Goal: Task Accomplishment & Management: Manage account settings

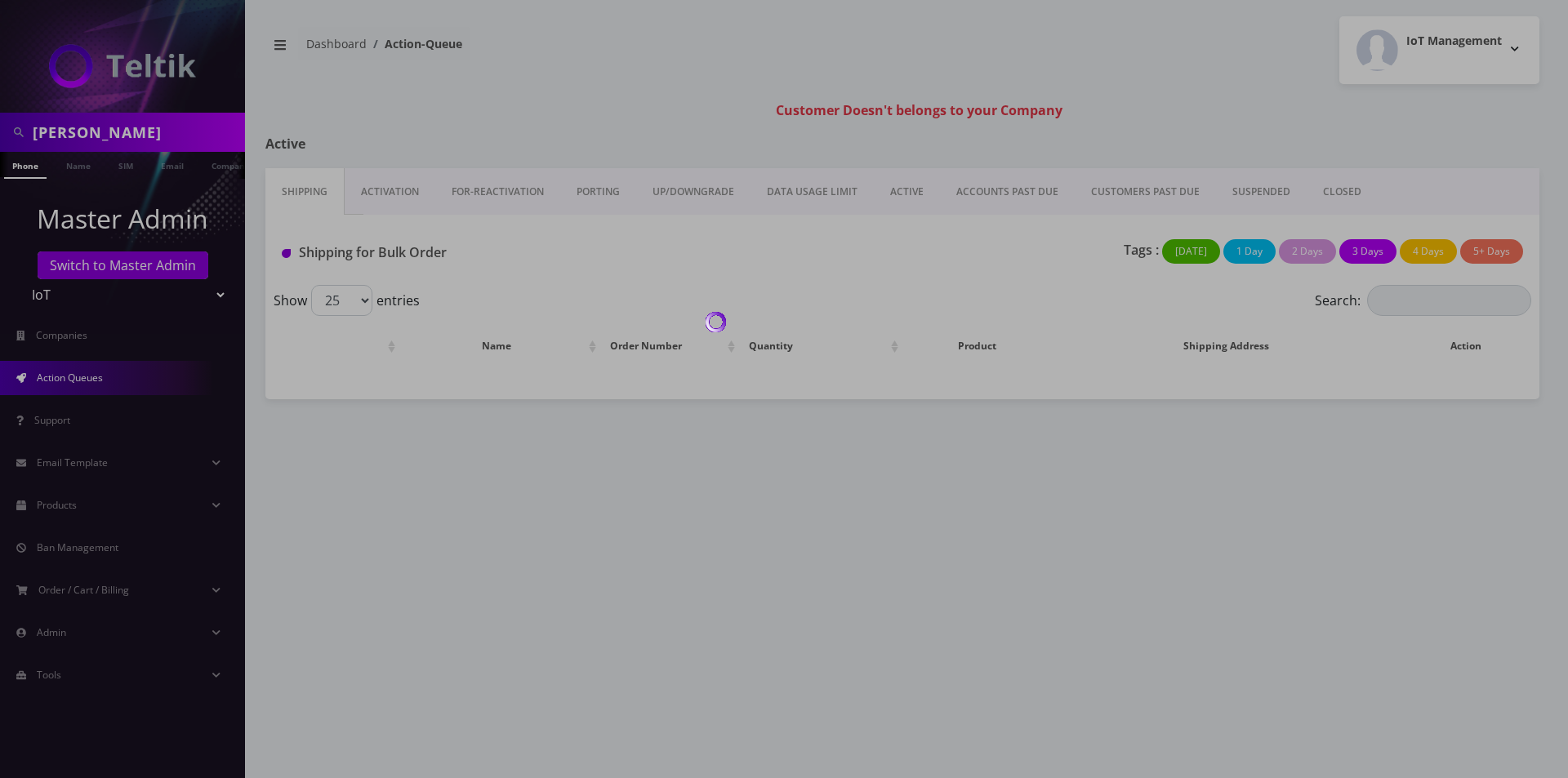
click at [149, 126] on div at bounding box center [784, 389] width 1568 height 778
click at [149, 126] on body "Austin Sky Phone Name SIM Email Company Customer Master Admin Switch to Master …" at bounding box center [784, 389] width 1568 height 778
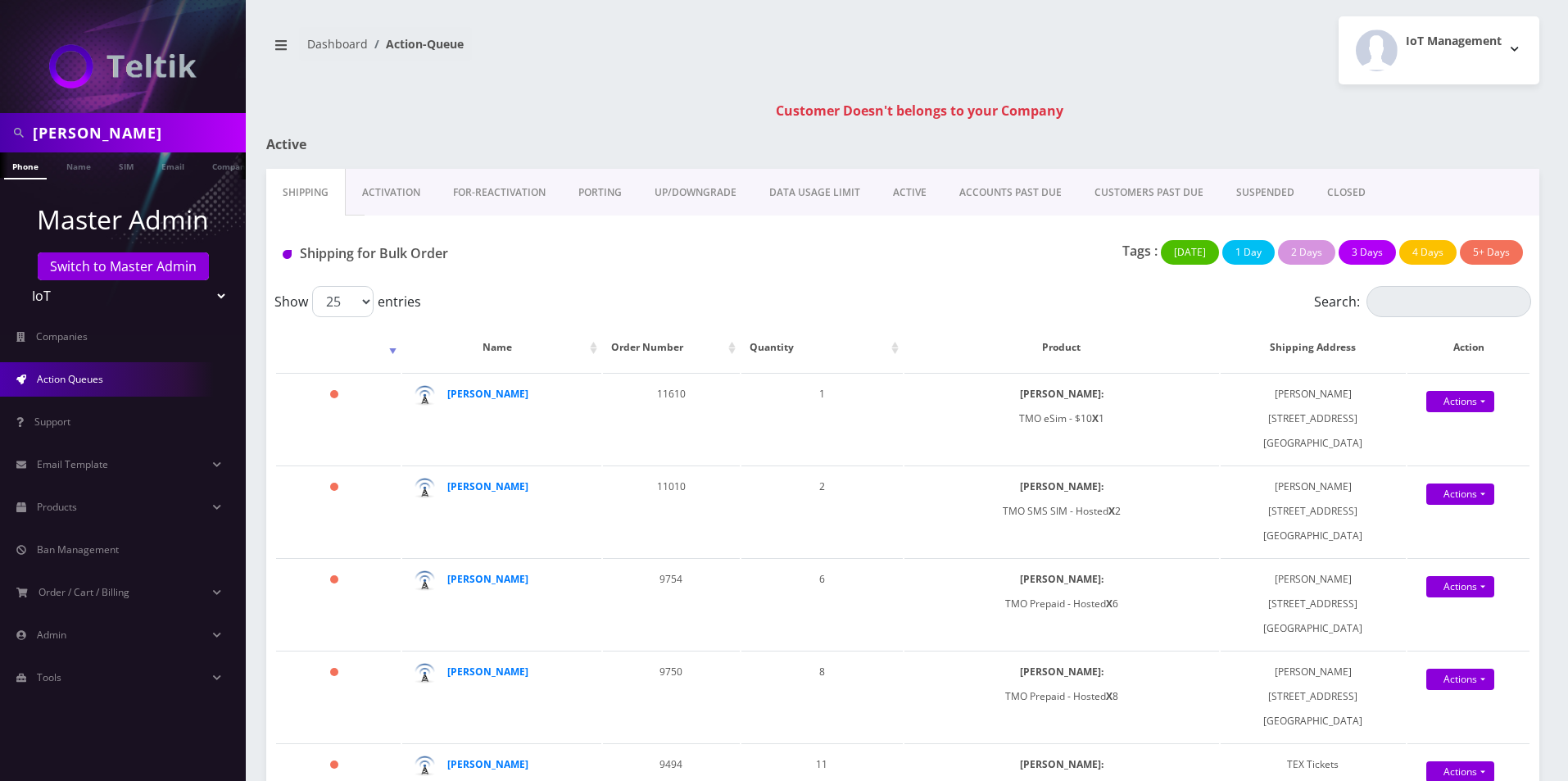
click at [150, 127] on input "[PERSON_NAME]" at bounding box center [137, 133] width 209 height 31
type input "big town"
drag, startPoint x: 246, startPoint y: 250, endPoint x: 244, endPoint y: 235, distance: 15.1
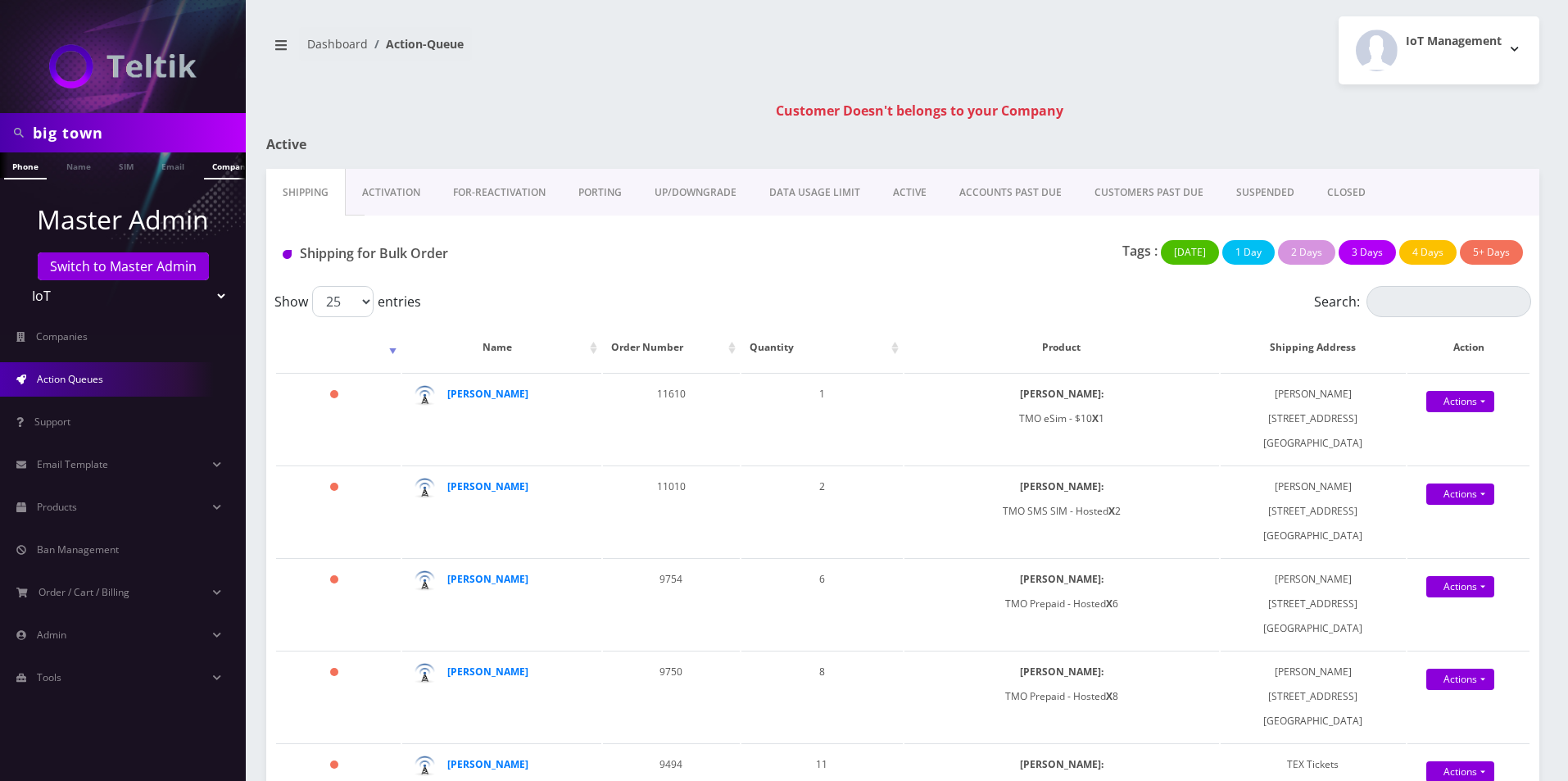
click at [223, 165] on link "Company" at bounding box center [231, 166] width 55 height 27
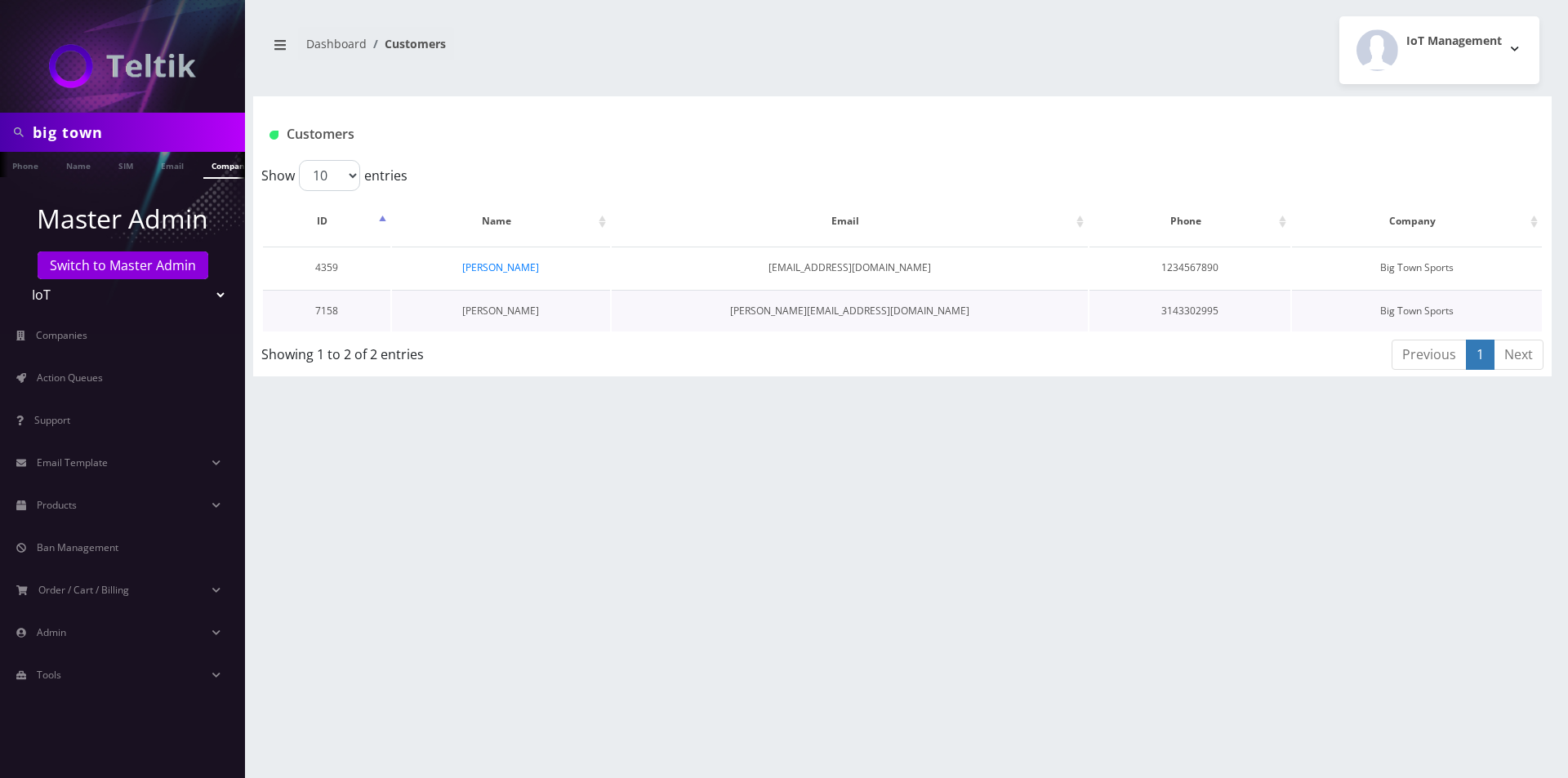
click at [513, 311] on link "Pete Weseloh" at bounding box center [500, 311] width 76 height 14
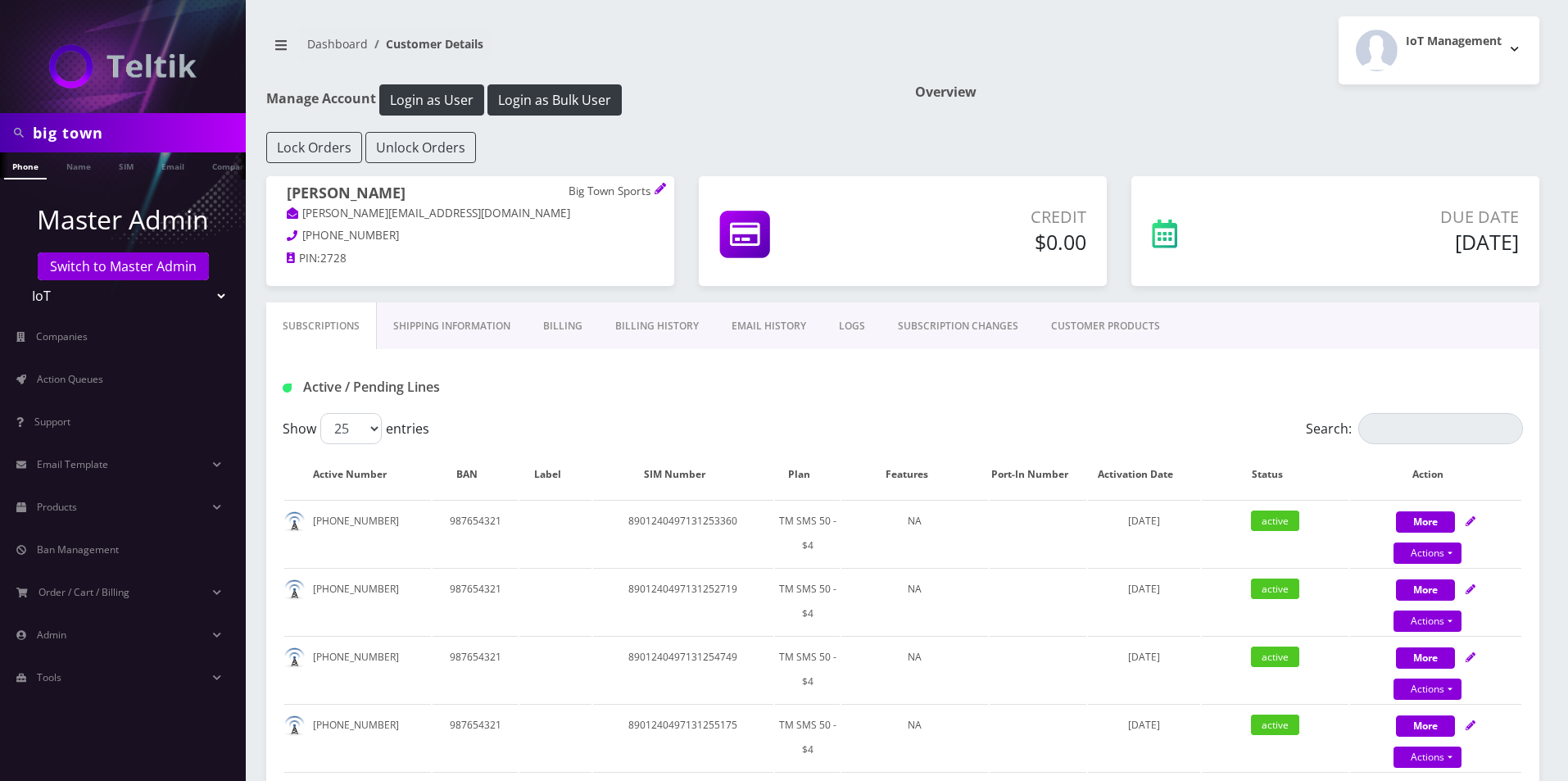
click at [560, 324] on link "Billing" at bounding box center [563, 325] width 72 height 48
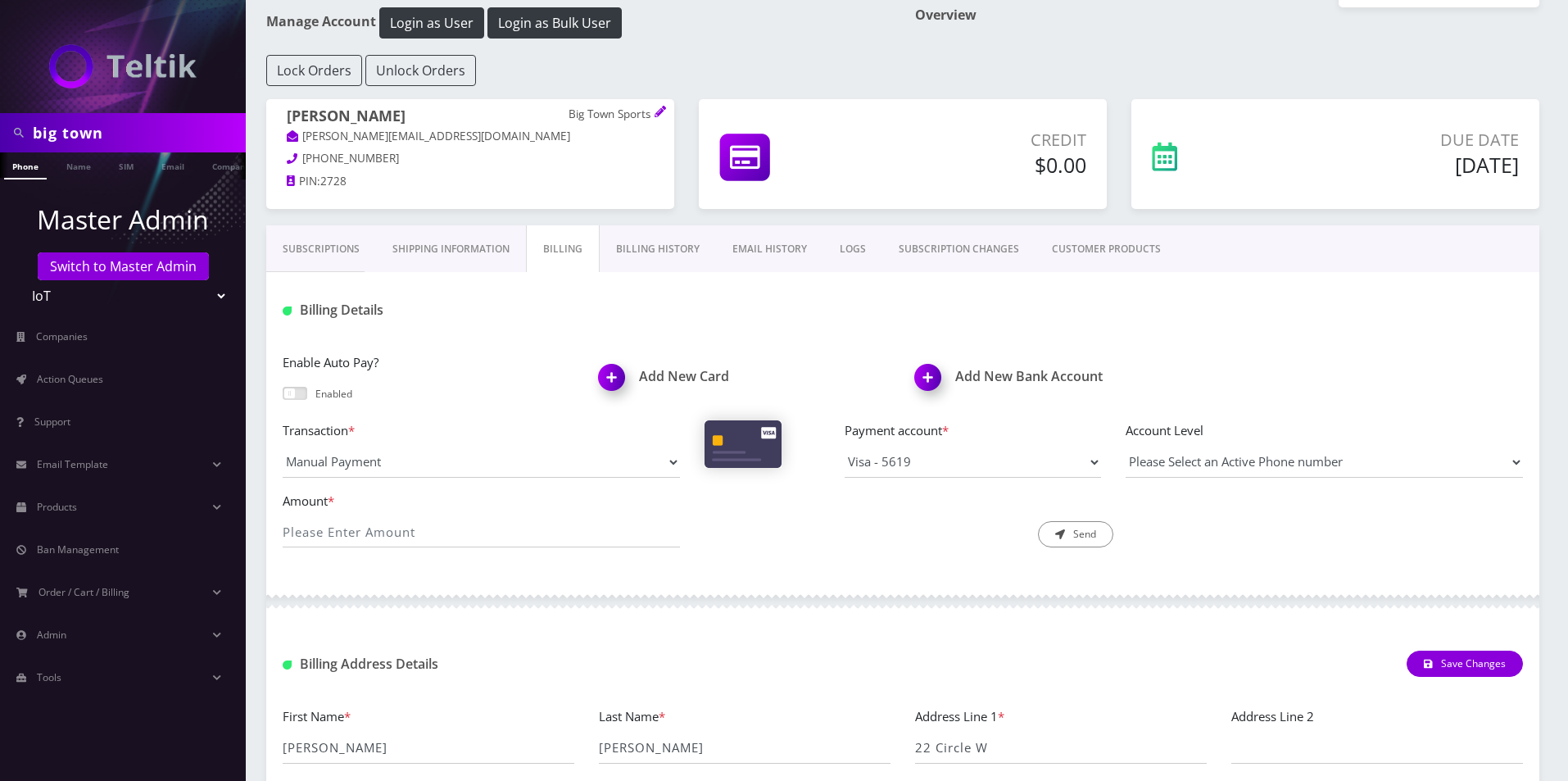
scroll to position [255, 0]
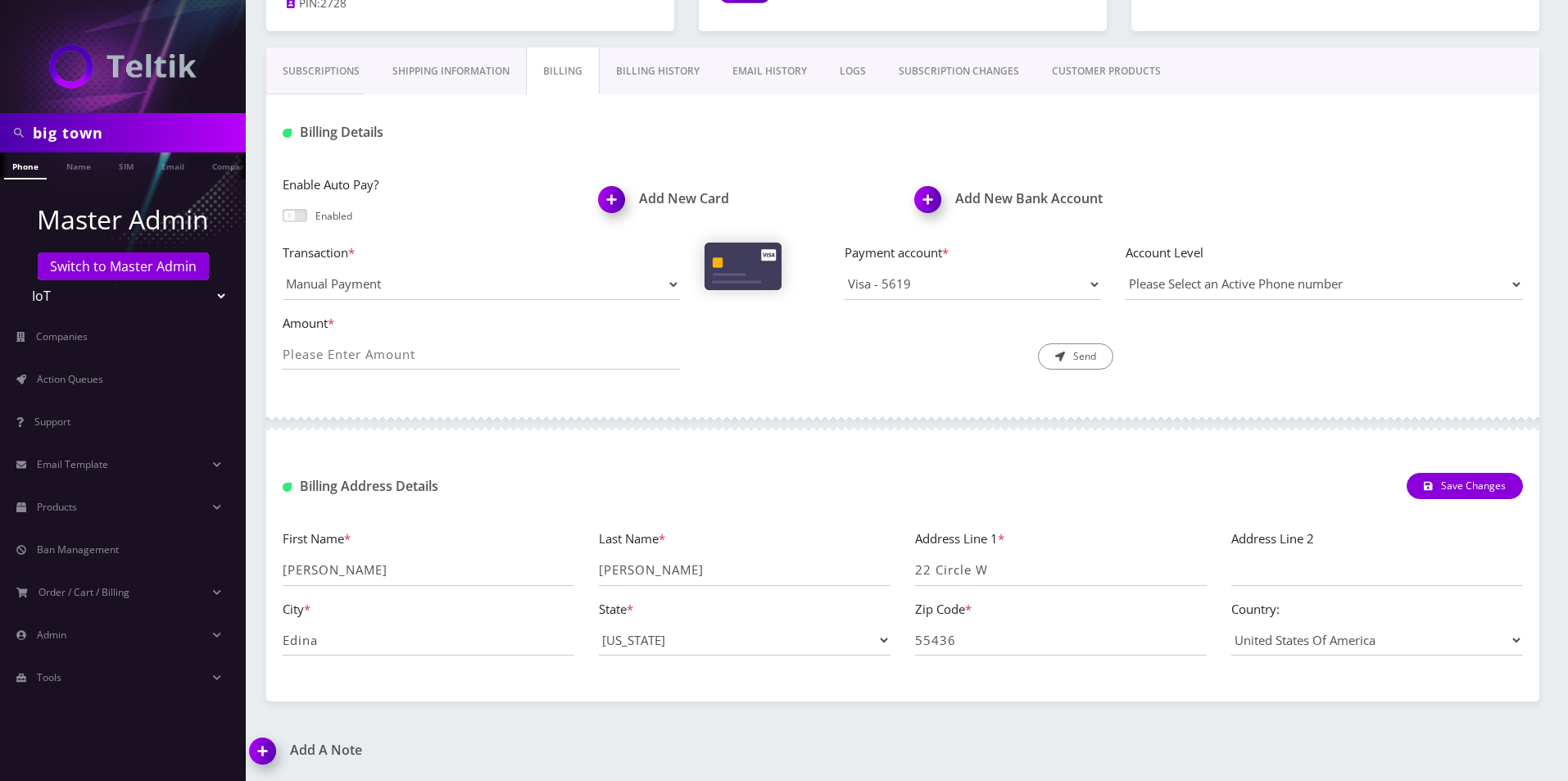
click at [638, 87] on link "Billing History" at bounding box center [658, 71] width 117 height 48
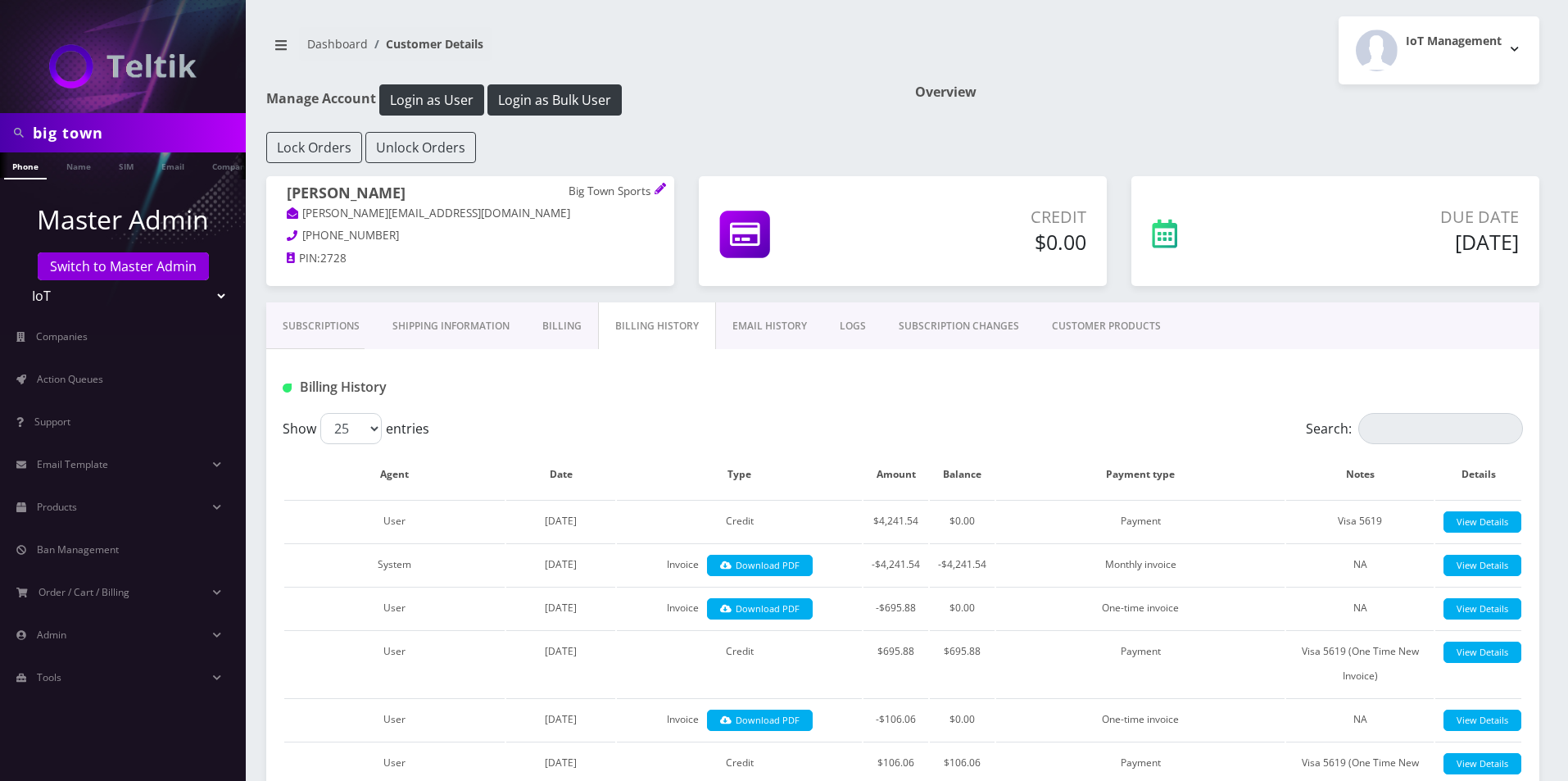
drag, startPoint x: 558, startPoint y: 297, endPoint x: 562, endPoint y: 309, distance: 12.6
click at [558, 298] on div "Pete Weseloh Big Town Sports Pete@bigtowntickets.com 314-330-2995 PIN: 2728" at bounding box center [471, 239] width 433 height 126
click at [564, 325] on link "Billing" at bounding box center [562, 325] width 72 height 48
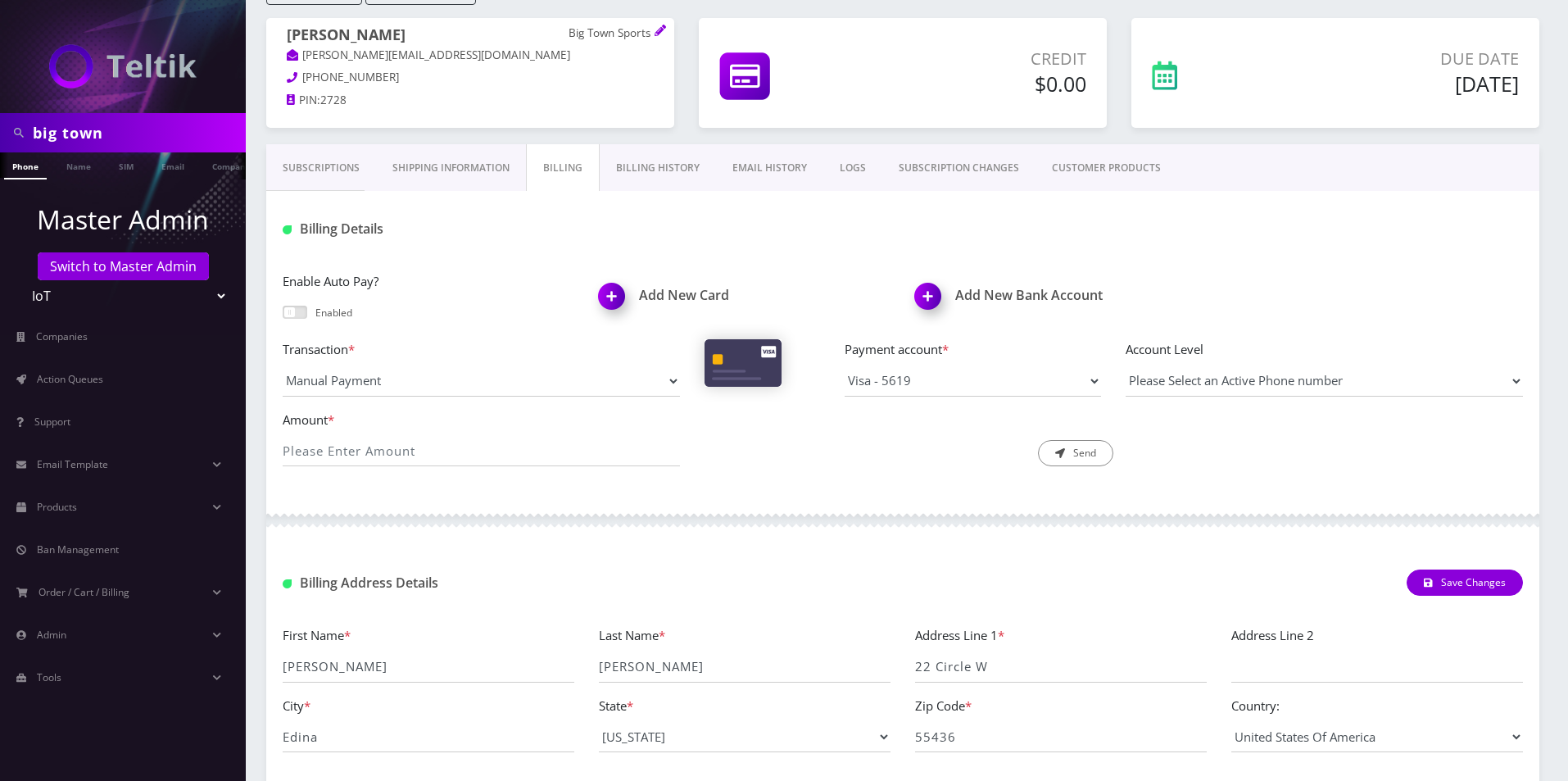
scroll to position [164, 0]
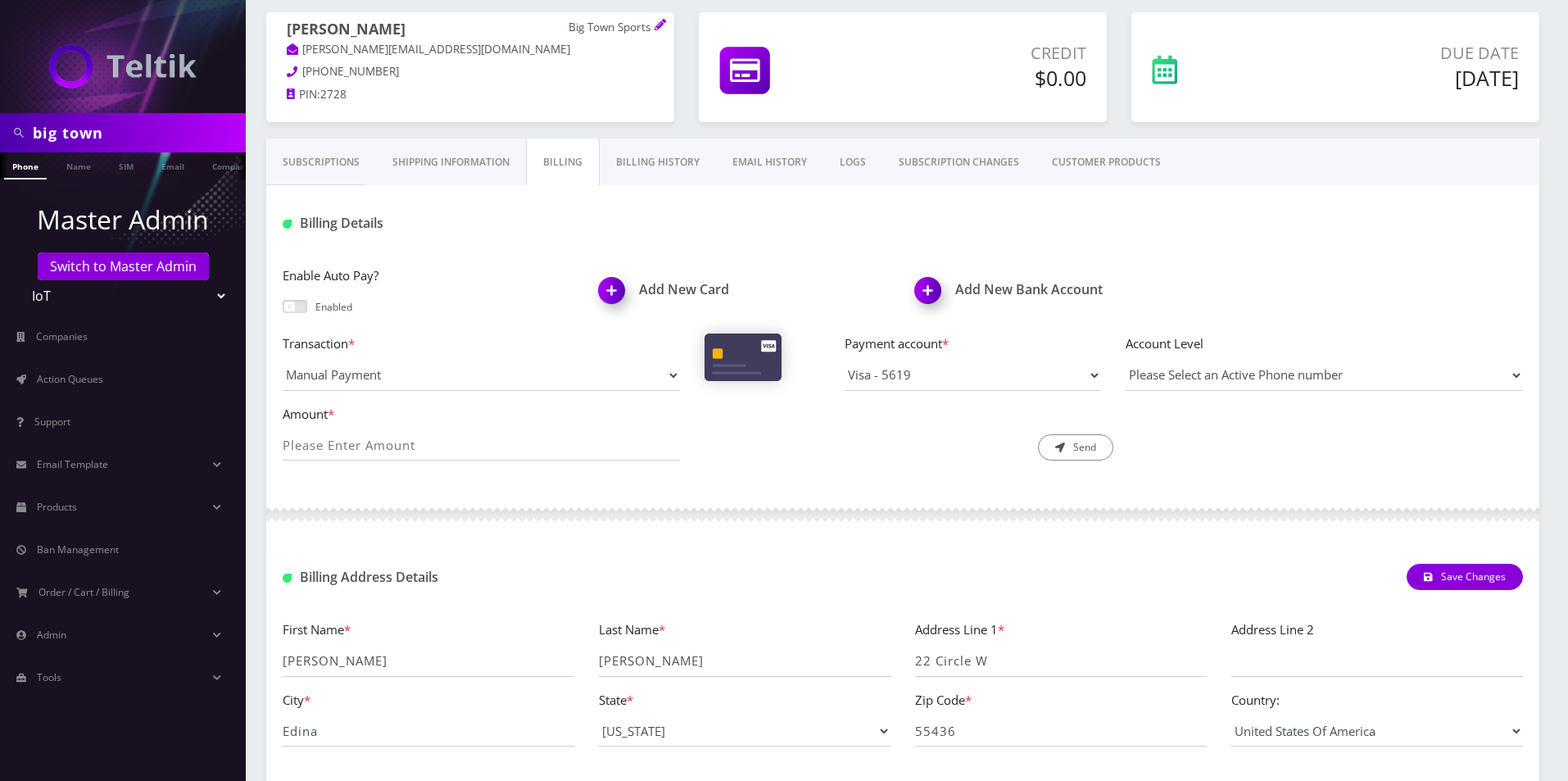
click at [460, 145] on link "Shipping Information" at bounding box center [450, 162] width 150 height 48
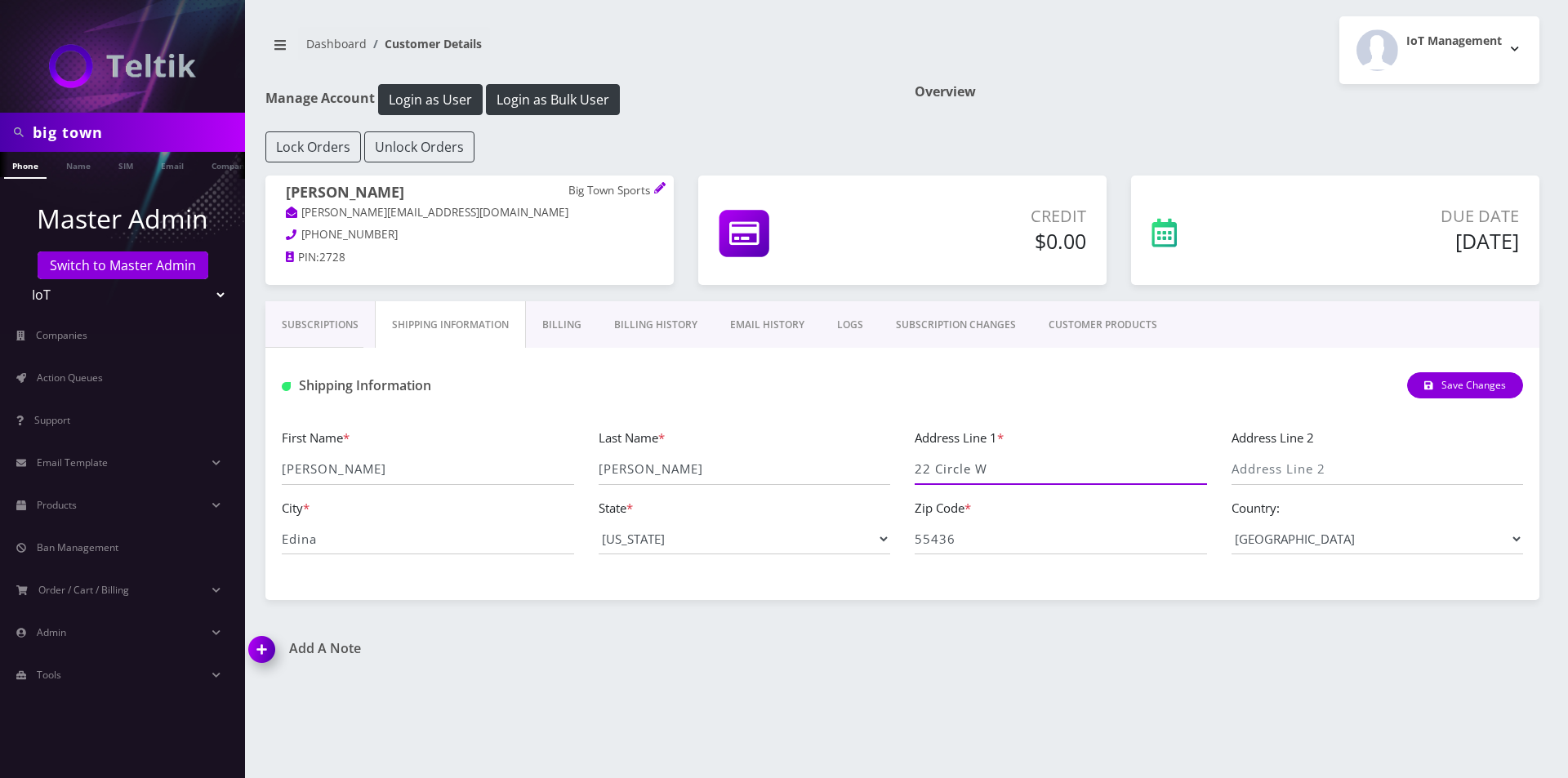
click at [943, 463] on input "22 Circle W" at bounding box center [1061, 469] width 292 height 31
click at [1048, 538] on input "55436" at bounding box center [1061, 539] width 292 height 31
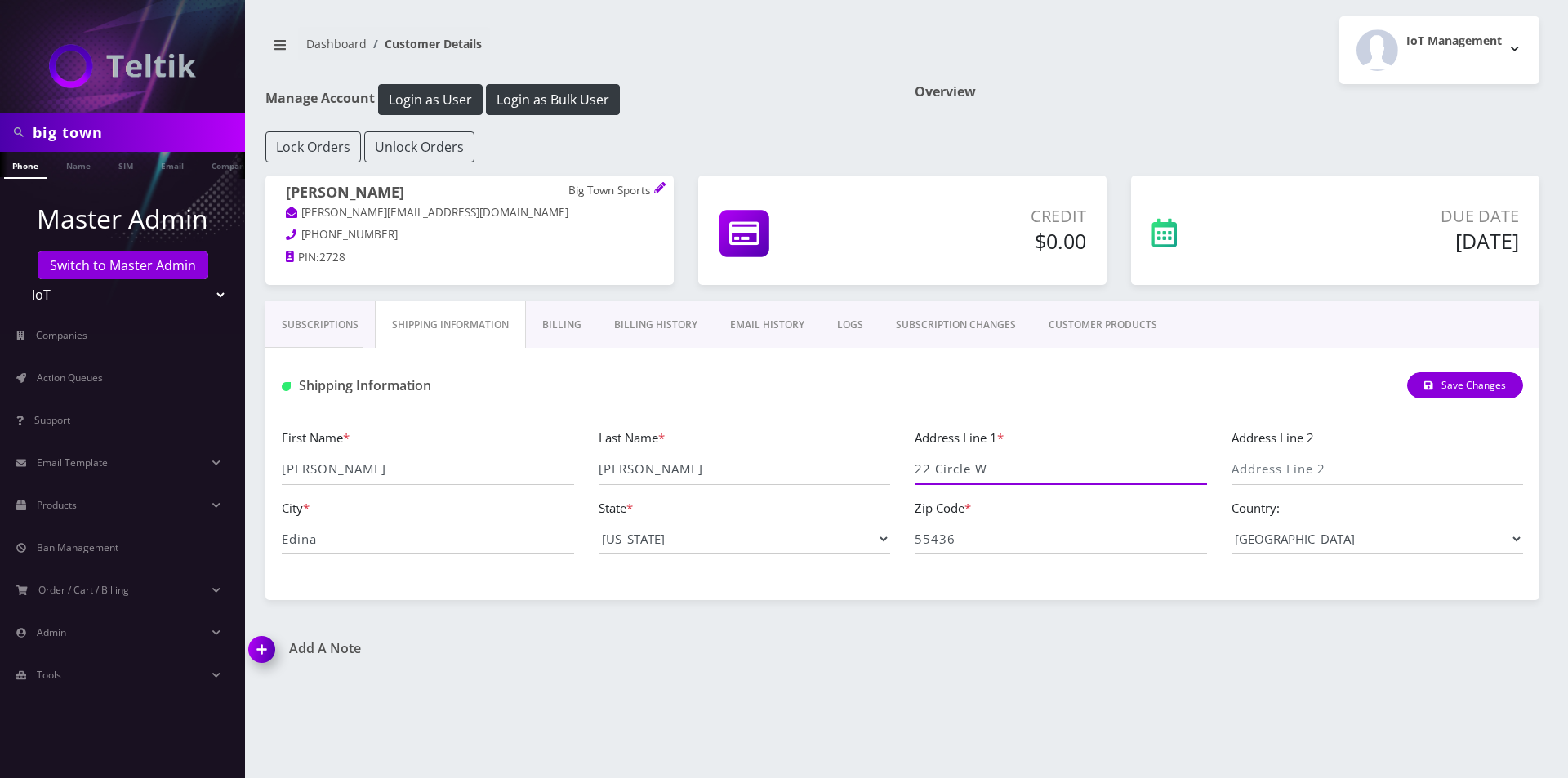
click at [980, 484] on input "22 Circle W" at bounding box center [1061, 469] width 292 height 31
click at [915, 484] on span at bounding box center [915, 485] width 0 height 2
click at [980, 483] on div "Address Line 1 * 22 Circle W" at bounding box center [1060, 456] width 317 height 57
click at [436, 559] on div "First Name * Pete Last Name * Weseloh Address Line 1 * 22 Circle W Address Line…" at bounding box center [902, 497] width 1266 height 139
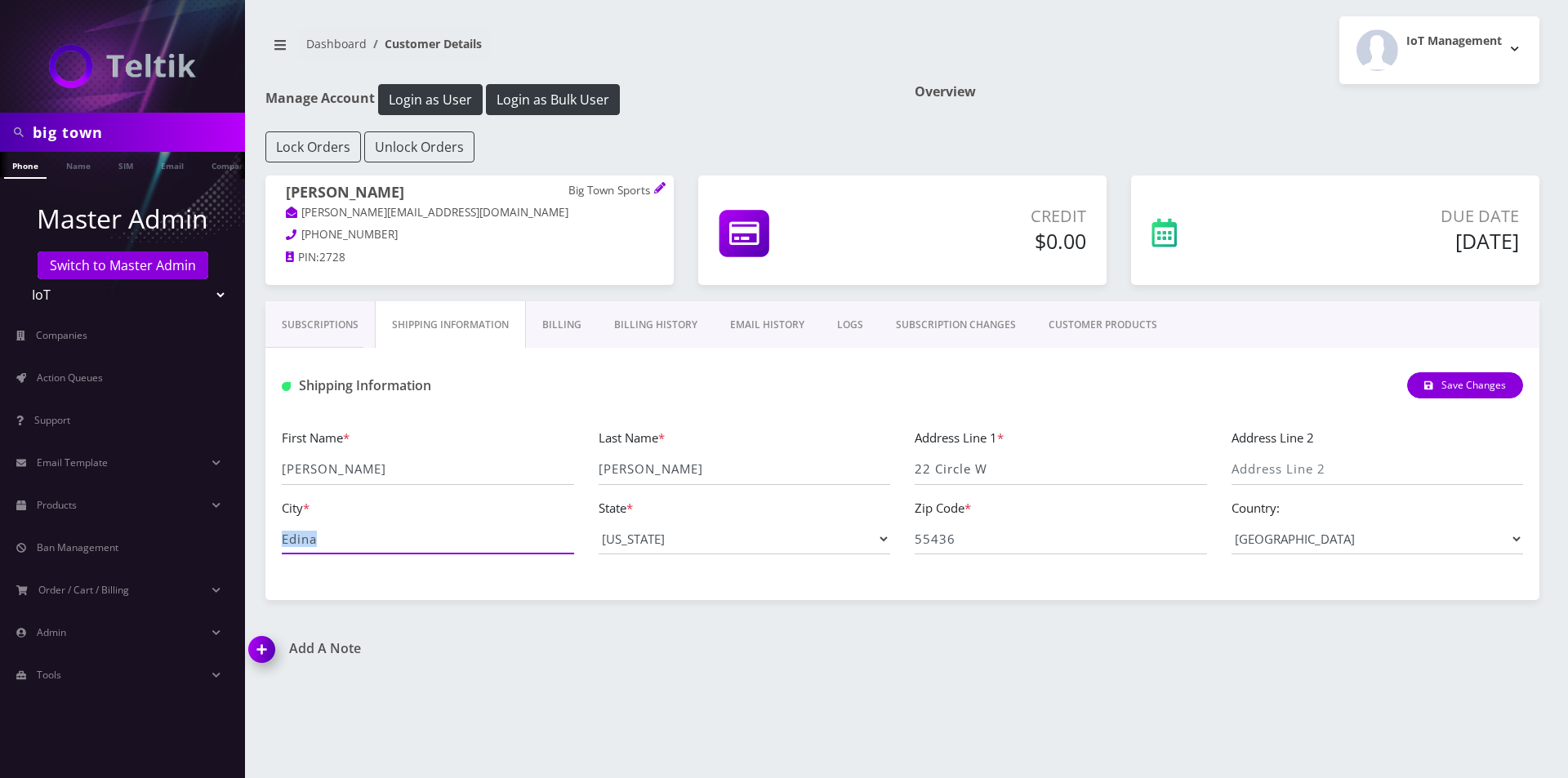
click at [434, 550] on input "Edina" at bounding box center [428, 539] width 292 height 31
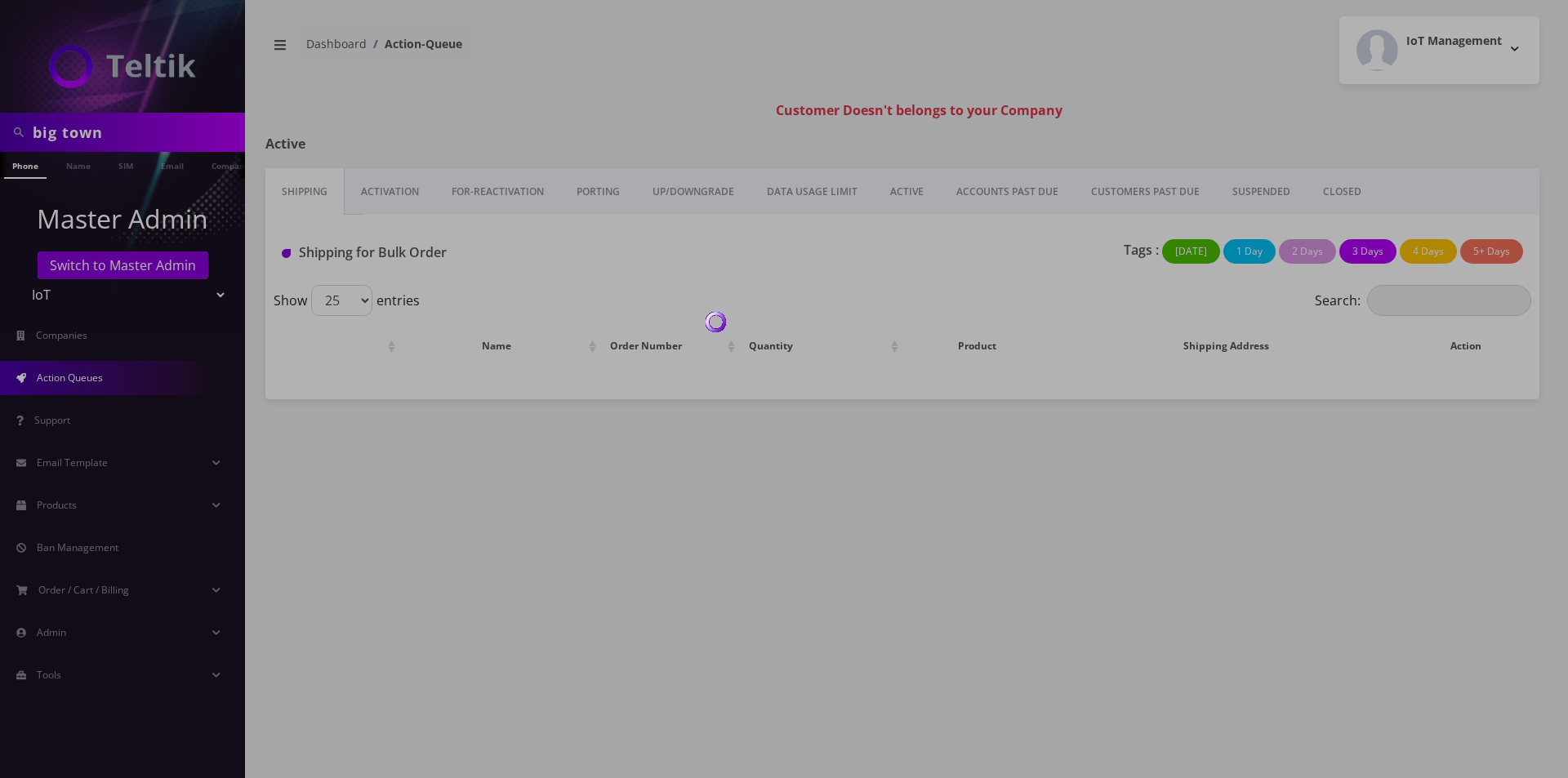
click at [119, 135] on div at bounding box center [784, 389] width 1568 height 778
click at [120, 135] on div at bounding box center [784, 389] width 1568 height 778
click at [79, 118] on div at bounding box center [784, 389] width 1568 height 778
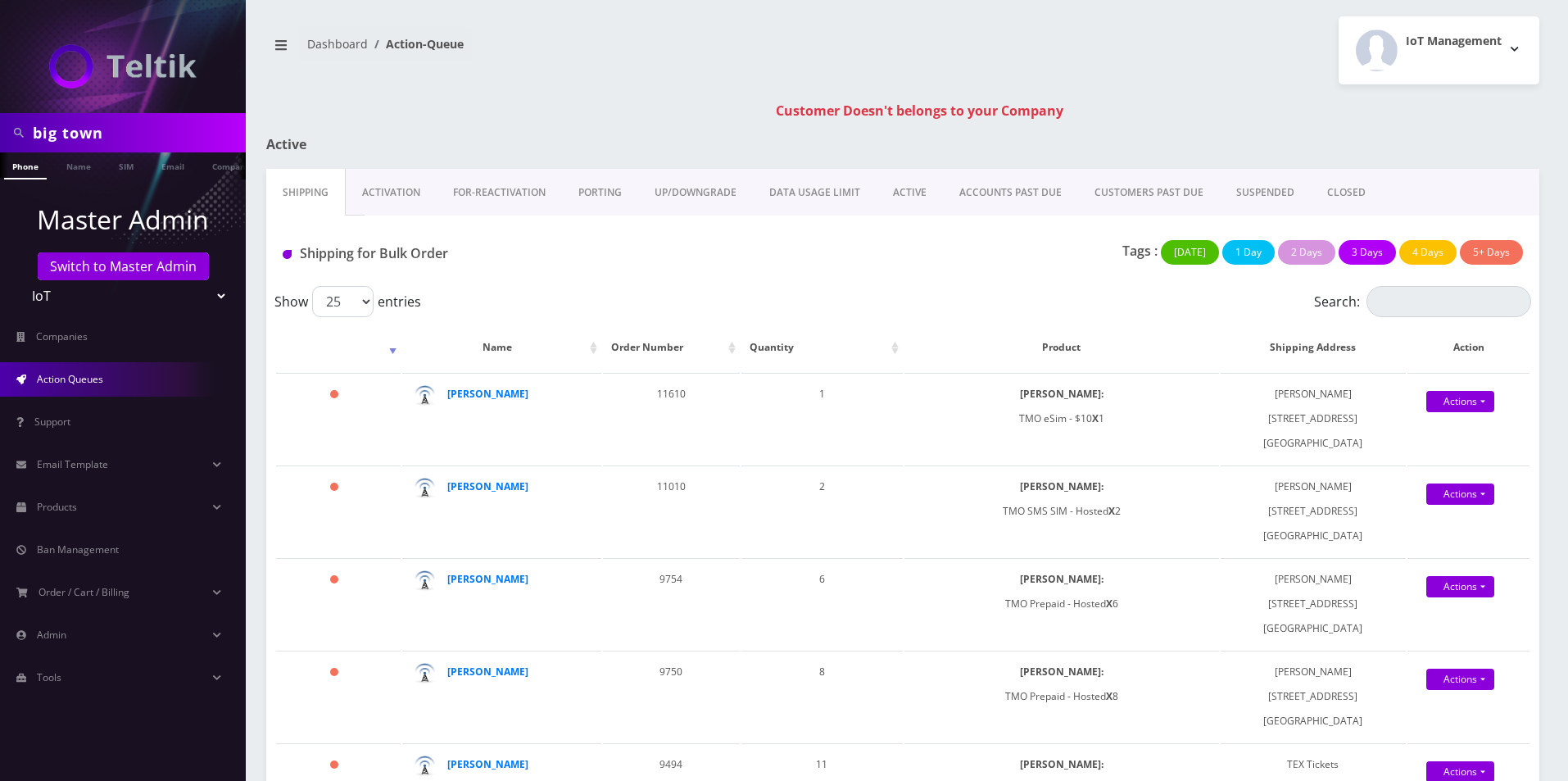
click at [82, 127] on input "big town" at bounding box center [137, 133] width 209 height 31
type input "austin"
click at [92, 166] on link "Name" at bounding box center [79, 166] width 41 height 27
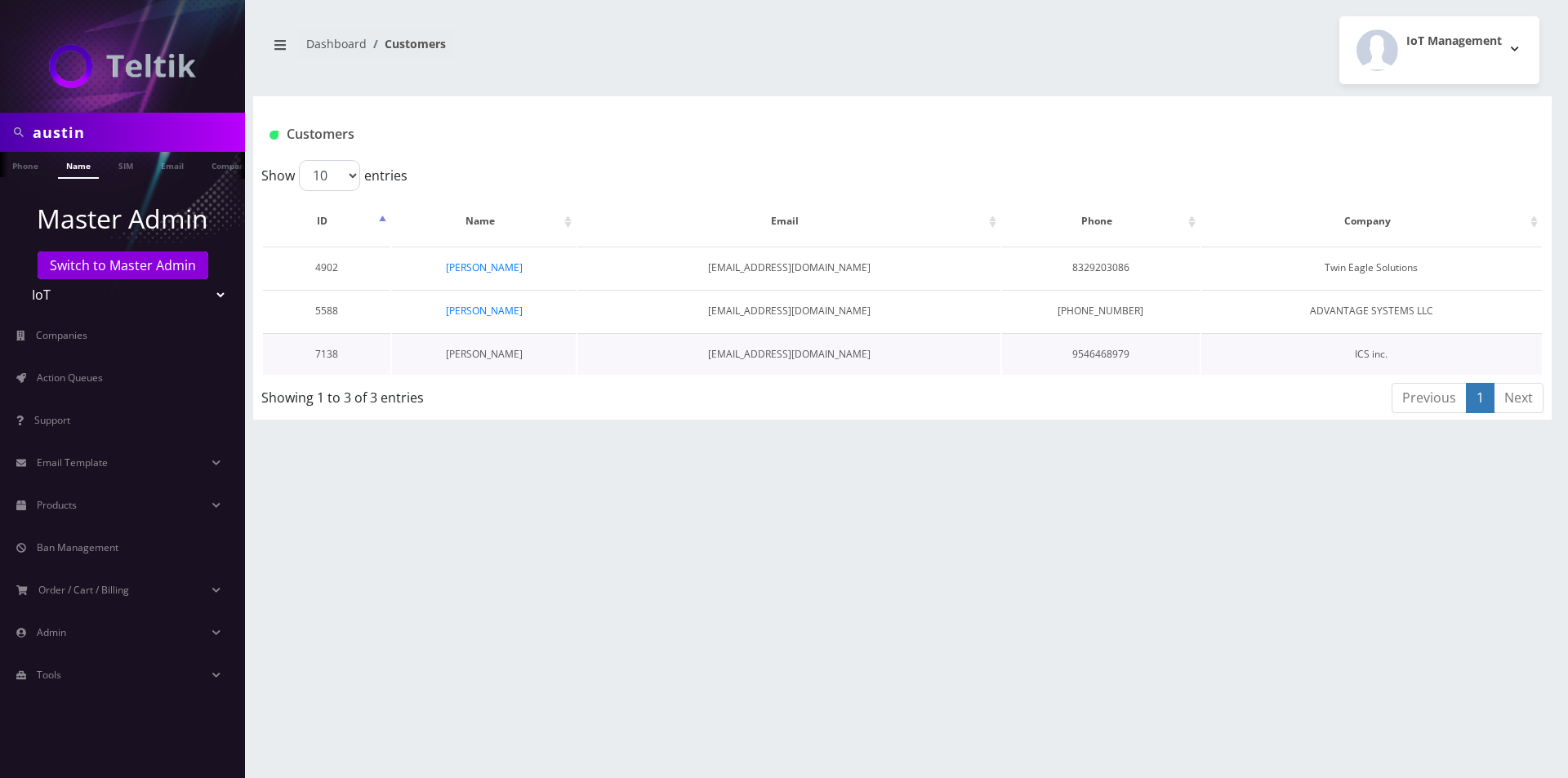
click at [494, 353] on link "[PERSON_NAME]" at bounding box center [484, 354] width 76 height 14
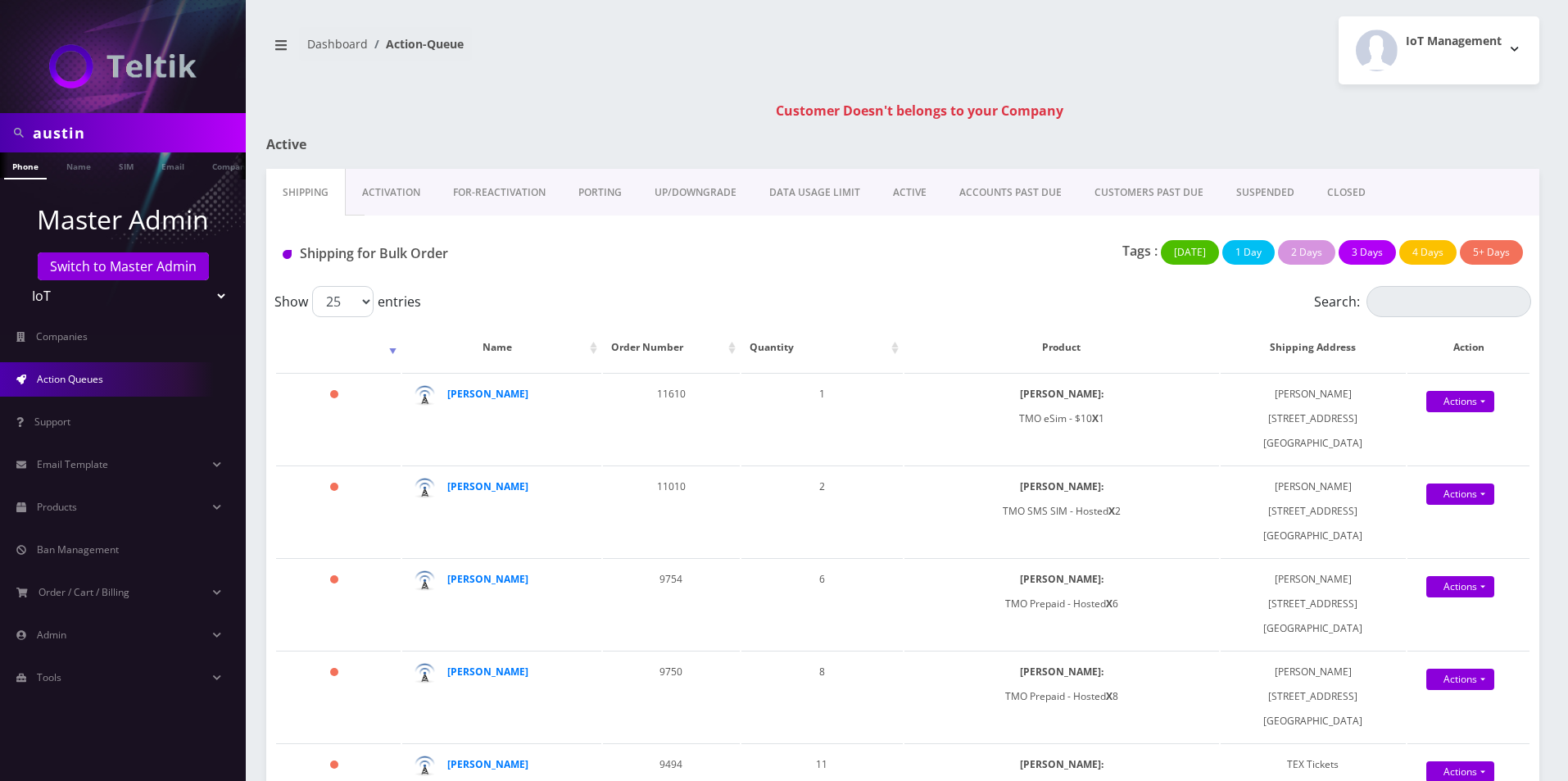
click at [149, 139] on input "austin" at bounding box center [137, 133] width 209 height 31
paste input "7738868312"
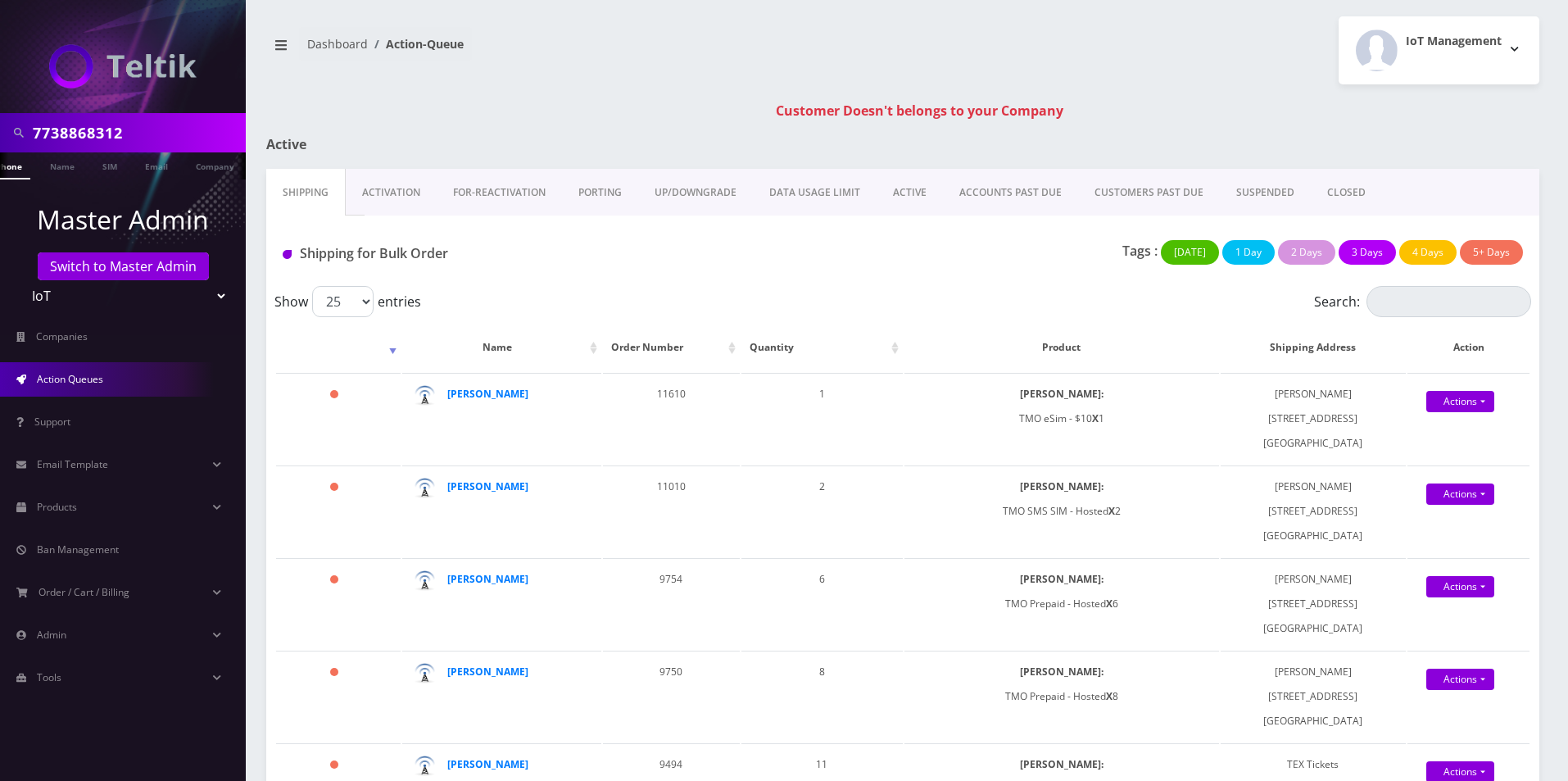
type input "7738868312"
click at [19, 174] on link "Phone" at bounding box center [9, 166] width 43 height 27
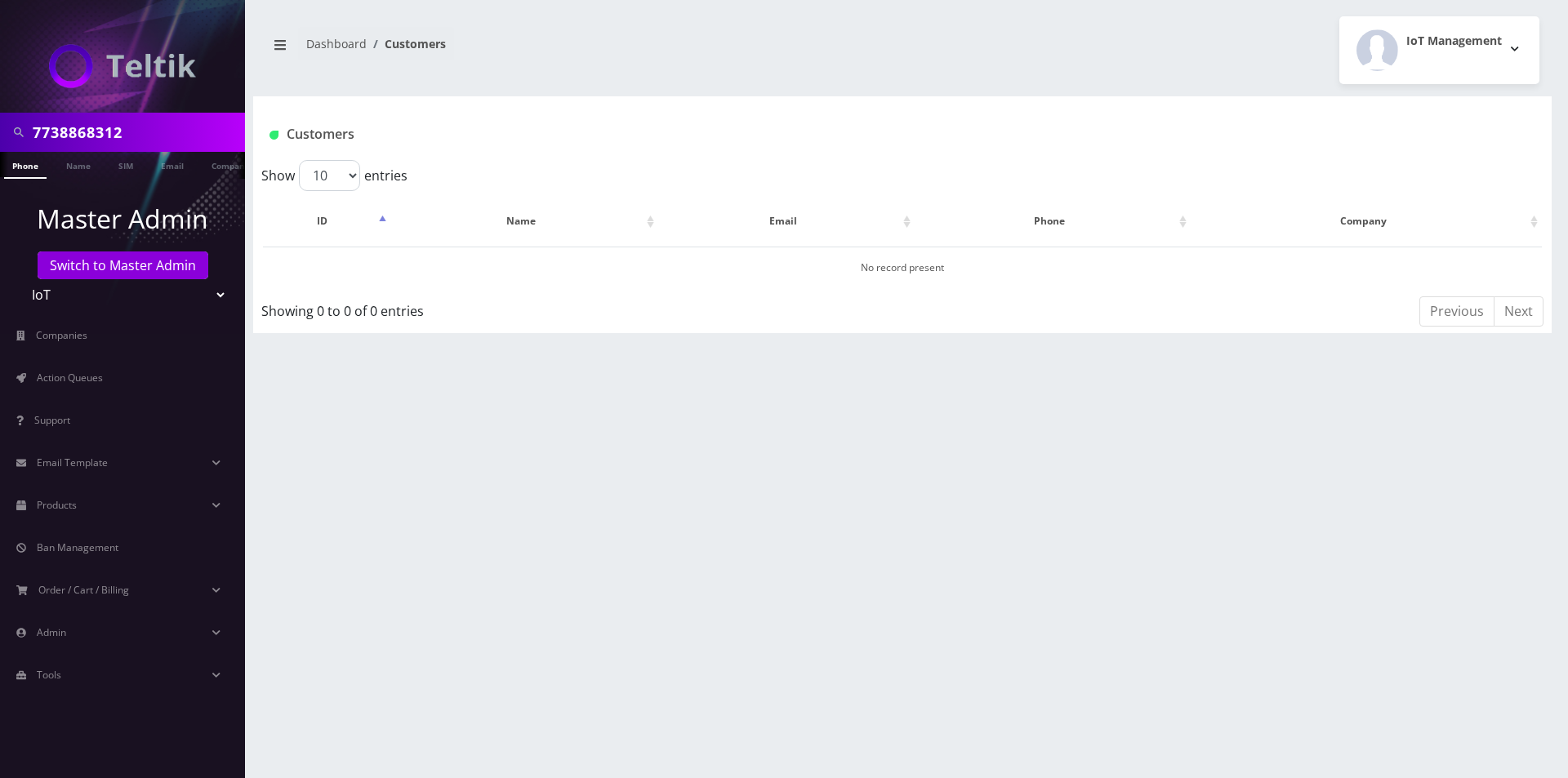
click at [139, 128] on input "7738868312" at bounding box center [136, 133] width 208 height 31
click at [140, 128] on input "7738868312" at bounding box center [136, 133] width 208 height 31
paste input "[PERSON_NAME]"
type input "[PERSON_NAME]"
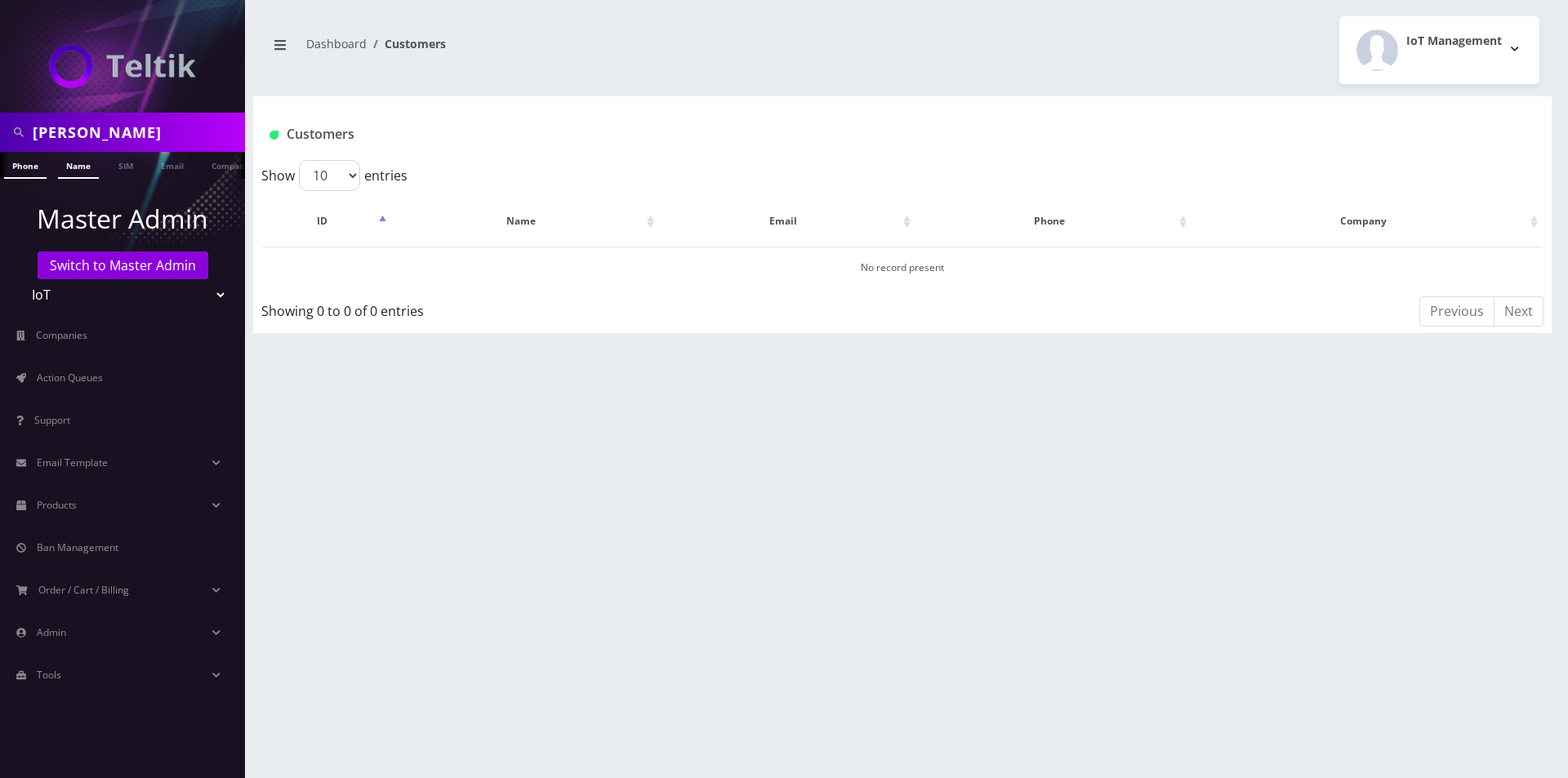
click at [69, 167] on link "Name" at bounding box center [78, 165] width 41 height 27
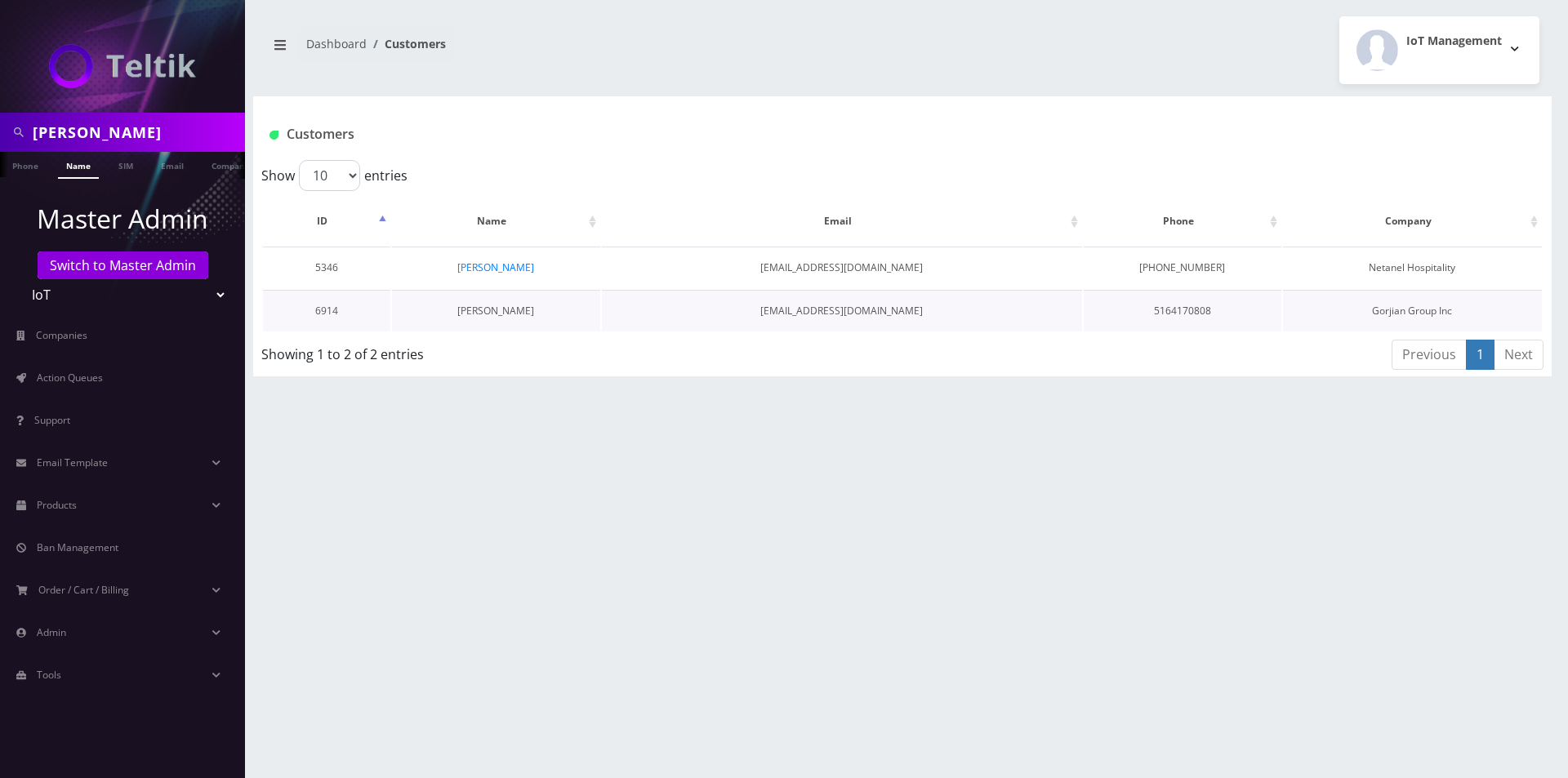
click at [497, 316] on link "[PERSON_NAME]" at bounding box center [496, 311] width 76 height 14
click at [474, 275] on td "[PERSON_NAME]" at bounding box center [496, 267] width 208 height 42
click at [477, 270] on link "[PERSON_NAME]" at bounding box center [496, 267] width 76 height 14
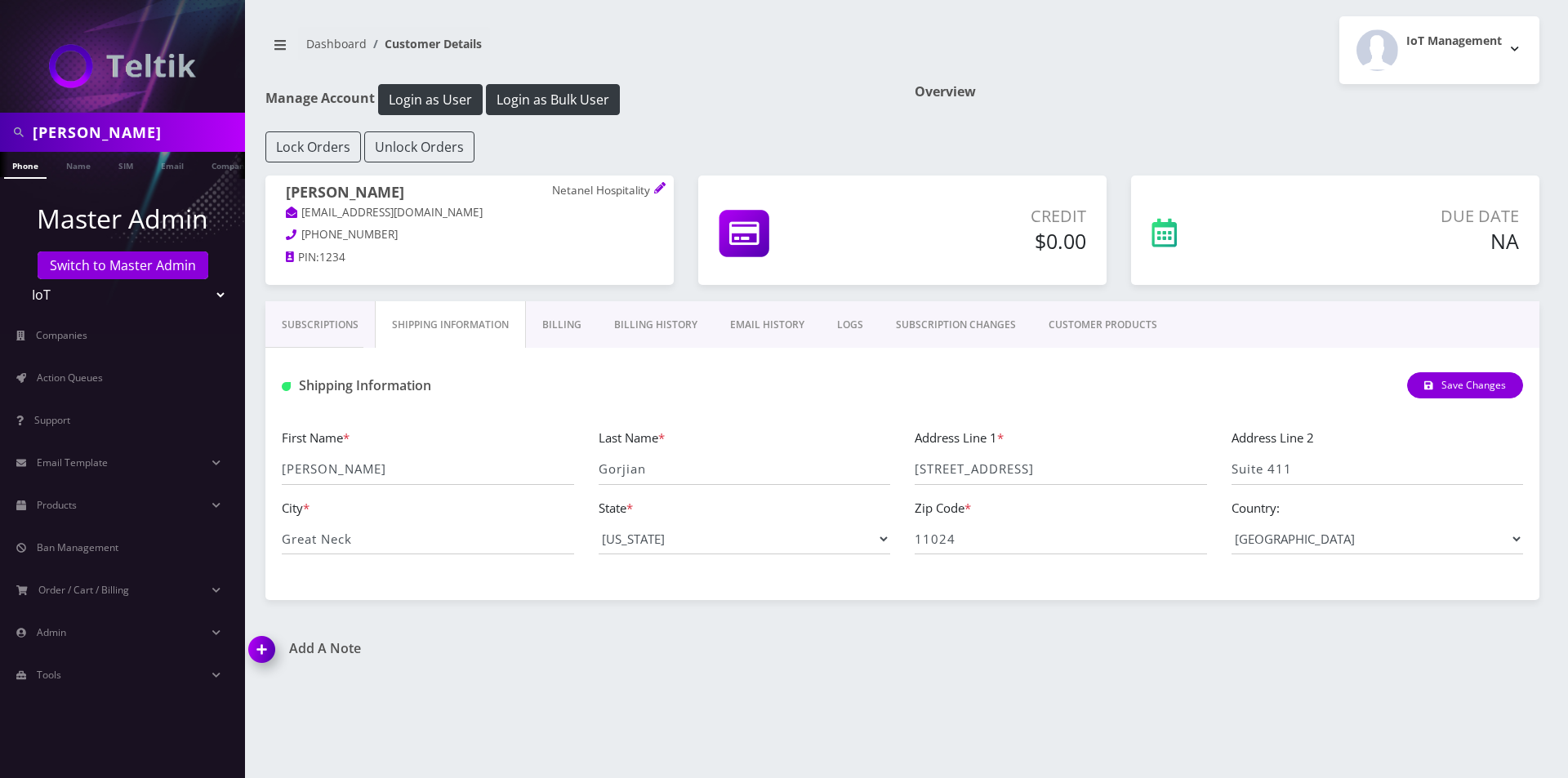
click at [558, 320] on link "Billing" at bounding box center [561, 324] width 72 height 47
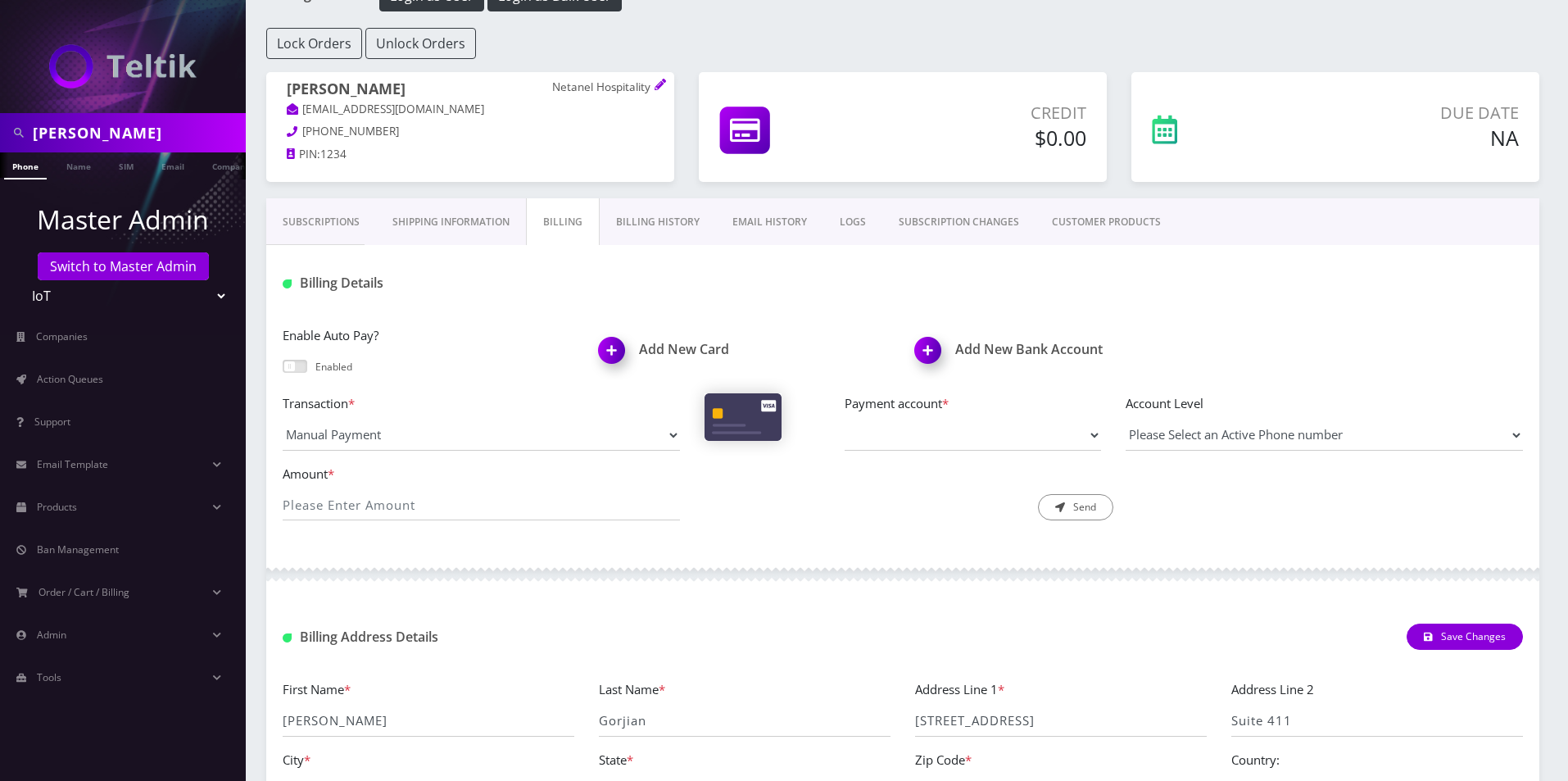
scroll to position [91, 0]
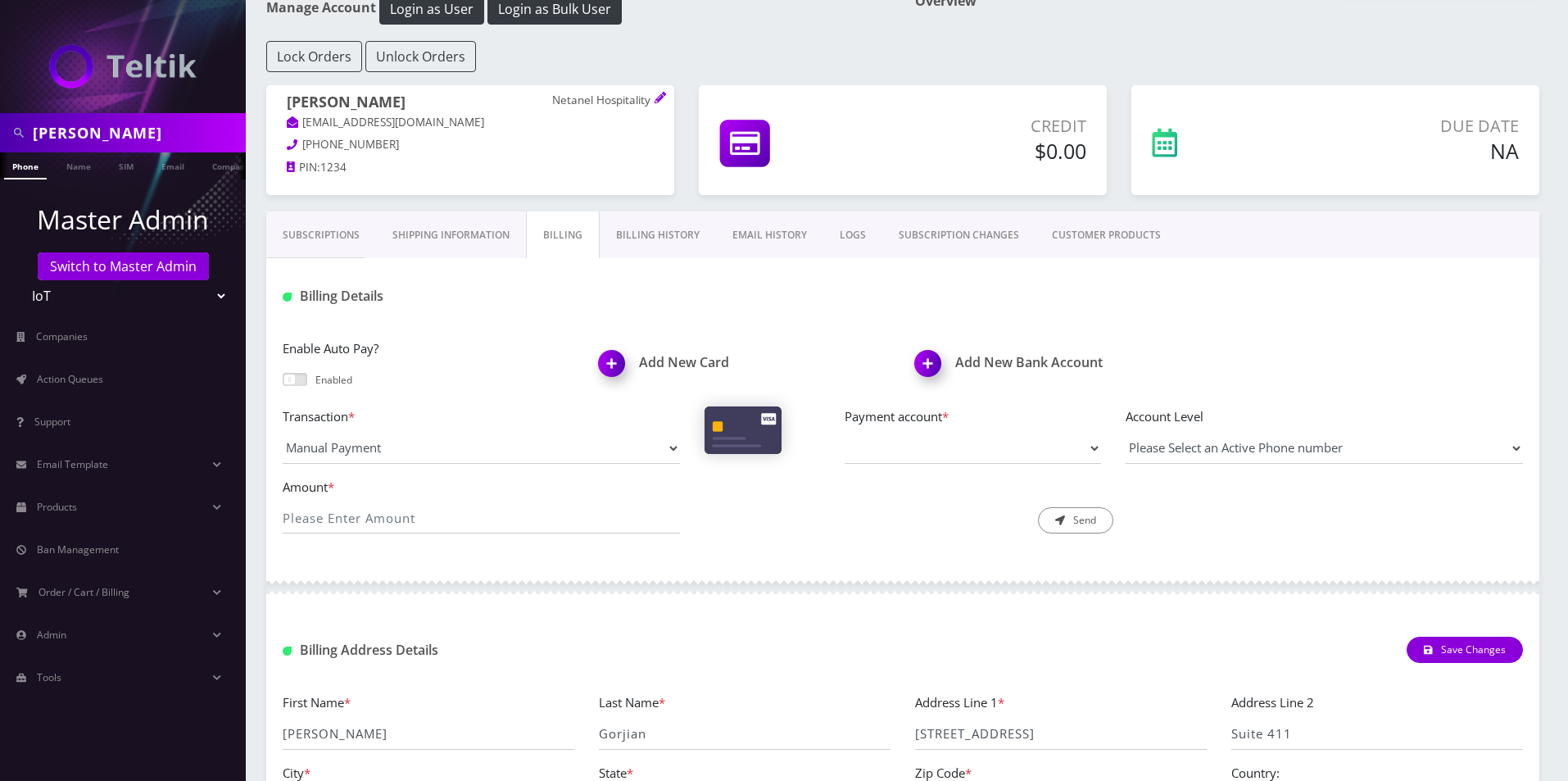
click at [493, 245] on link "Shipping Information" at bounding box center [450, 235] width 150 height 48
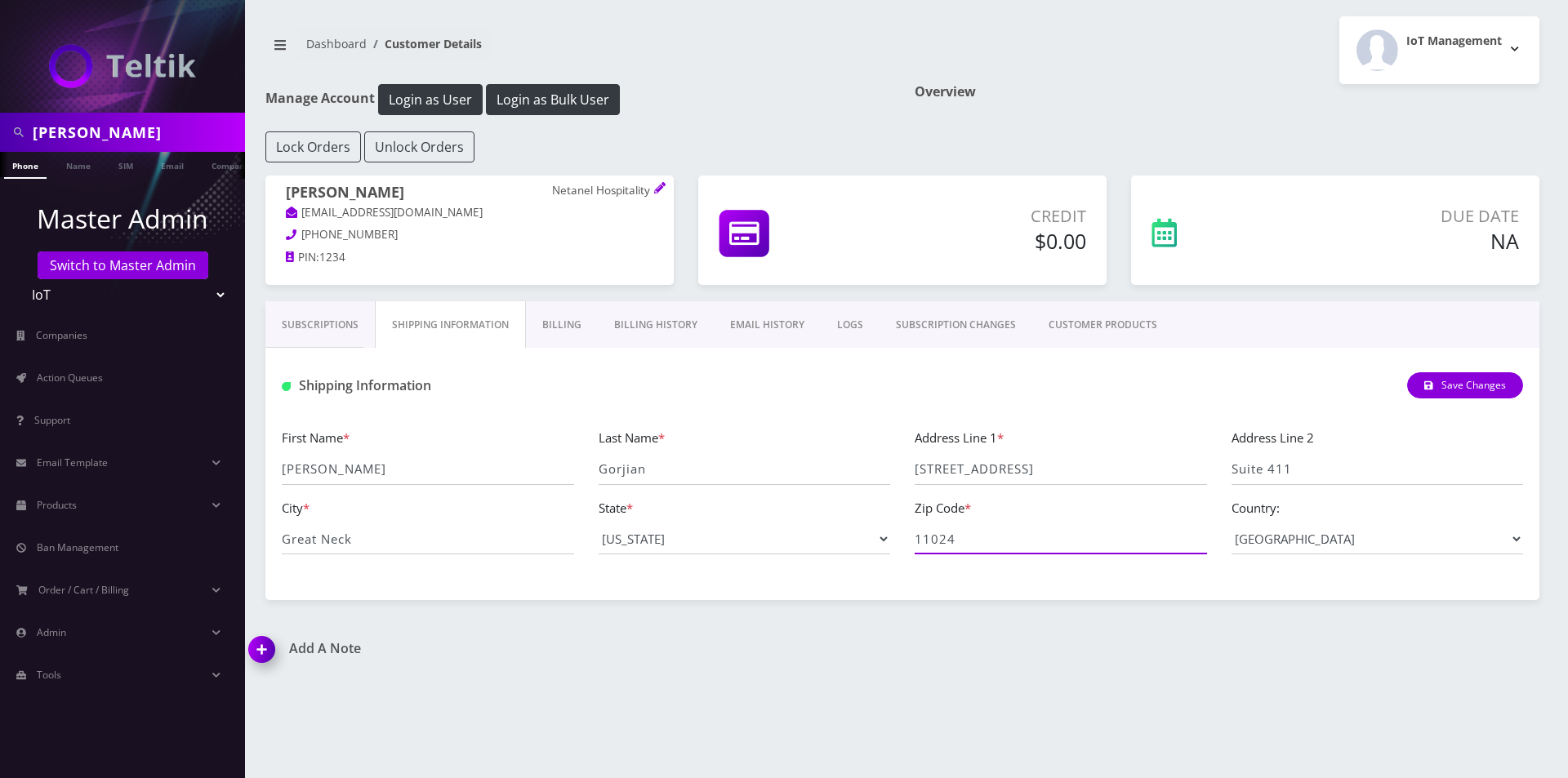
click at [1028, 538] on input "11024" at bounding box center [1061, 539] width 292 height 31
click at [1033, 457] on input "[STREET_ADDRESS]" at bounding box center [1061, 469] width 292 height 31
click at [1034, 457] on input "[STREET_ADDRESS]" at bounding box center [1061, 469] width 292 height 31
click at [1035, 457] on input "[STREET_ADDRESS]" at bounding box center [1061, 469] width 292 height 31
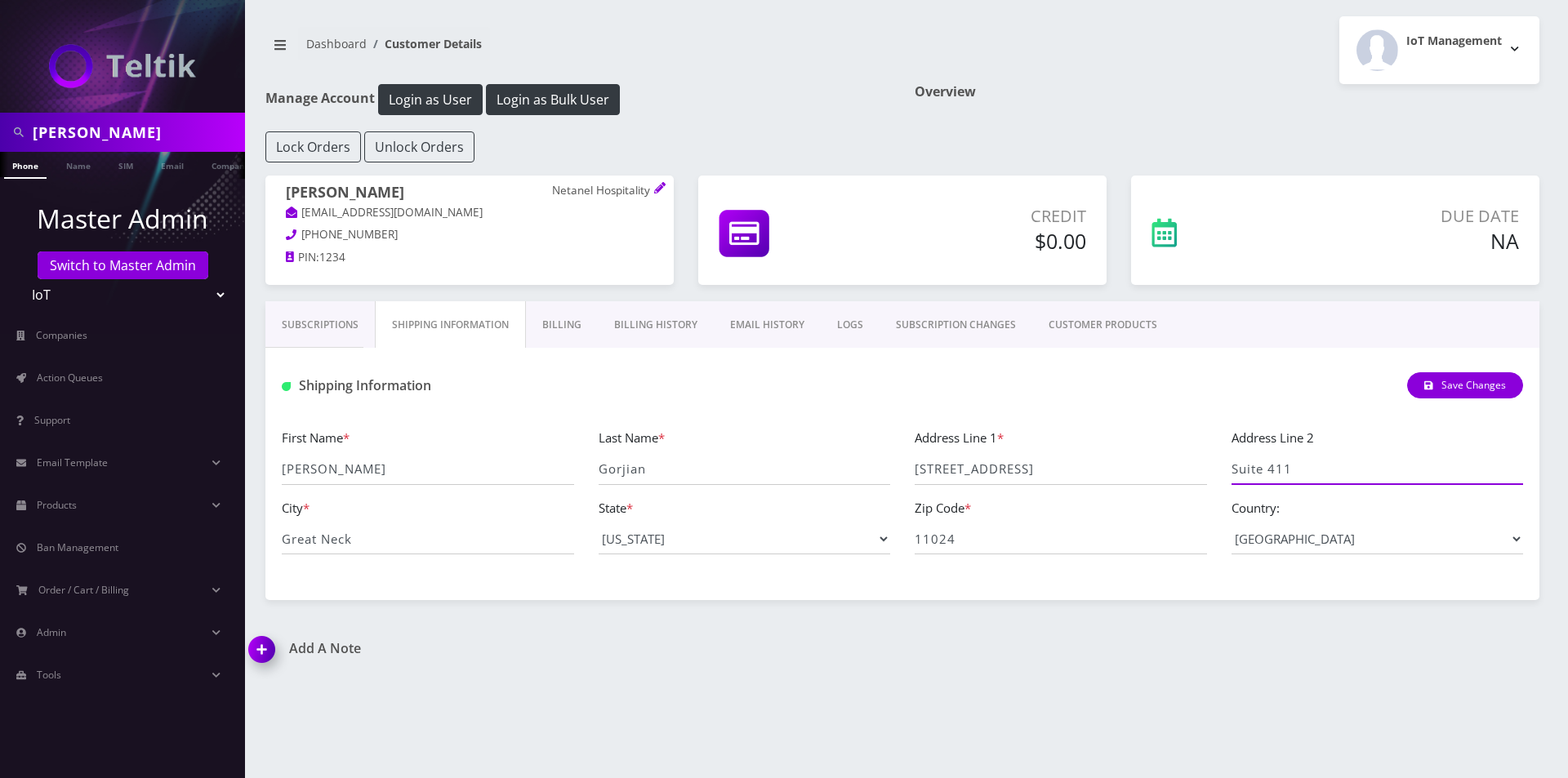
click at [1341, 467] on input "Suite 411" at bounding box center [1377, 469] width 292 height 31
click at [440, 535] on input "Great Neck" at bounding box center [428, 539] width 292 height 31
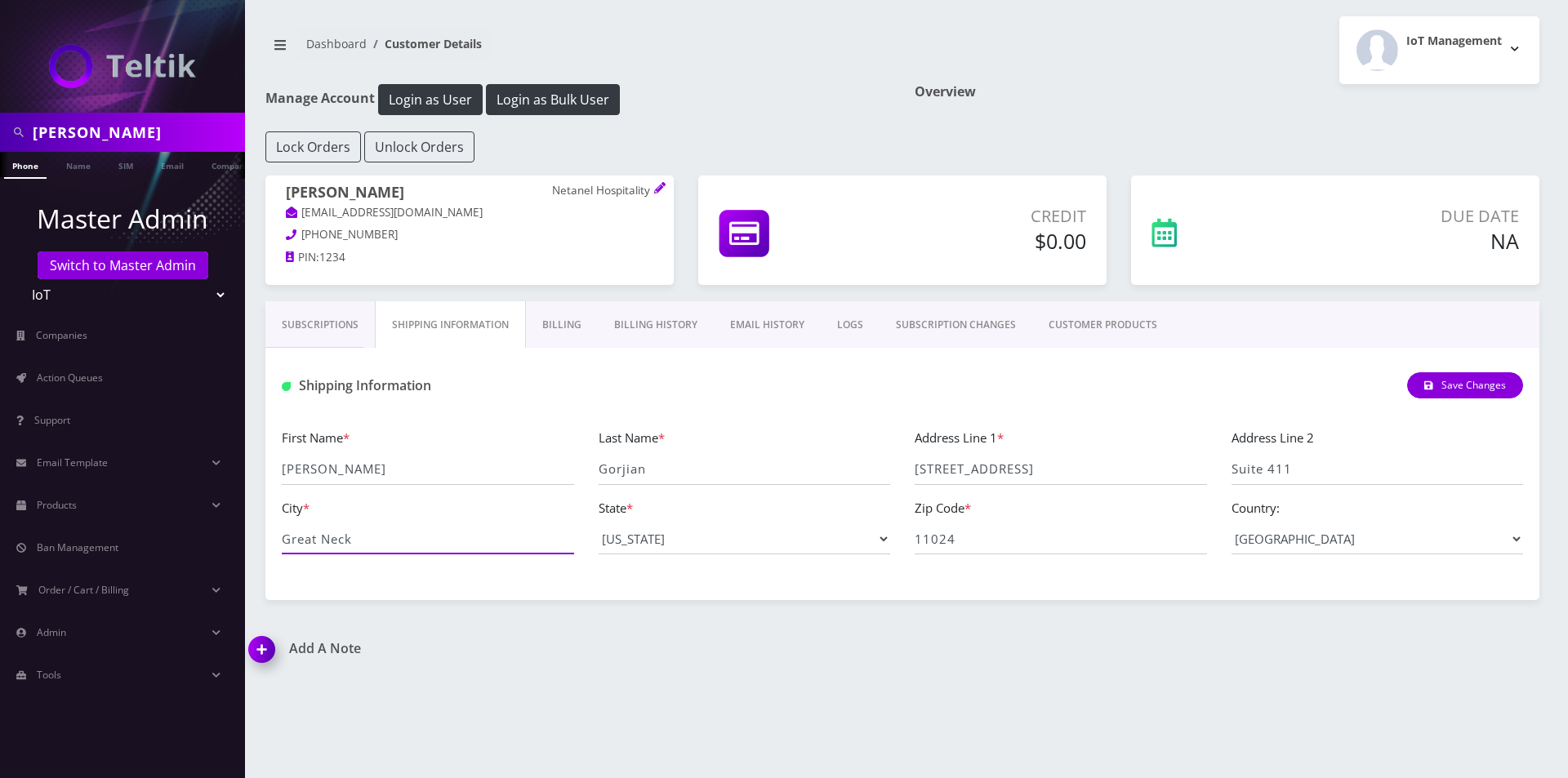
click at [440, 535] on input "Great Neck" at bounding box center [428, 539] width 292 height 31
click at [944, 545] on input "11024" at bounding box center [1061, 539] width 292 height 31
click at [1043, 460] on input "[STREET_ADDRESS]" at bounding box center [1061, 469] width 292 height 31
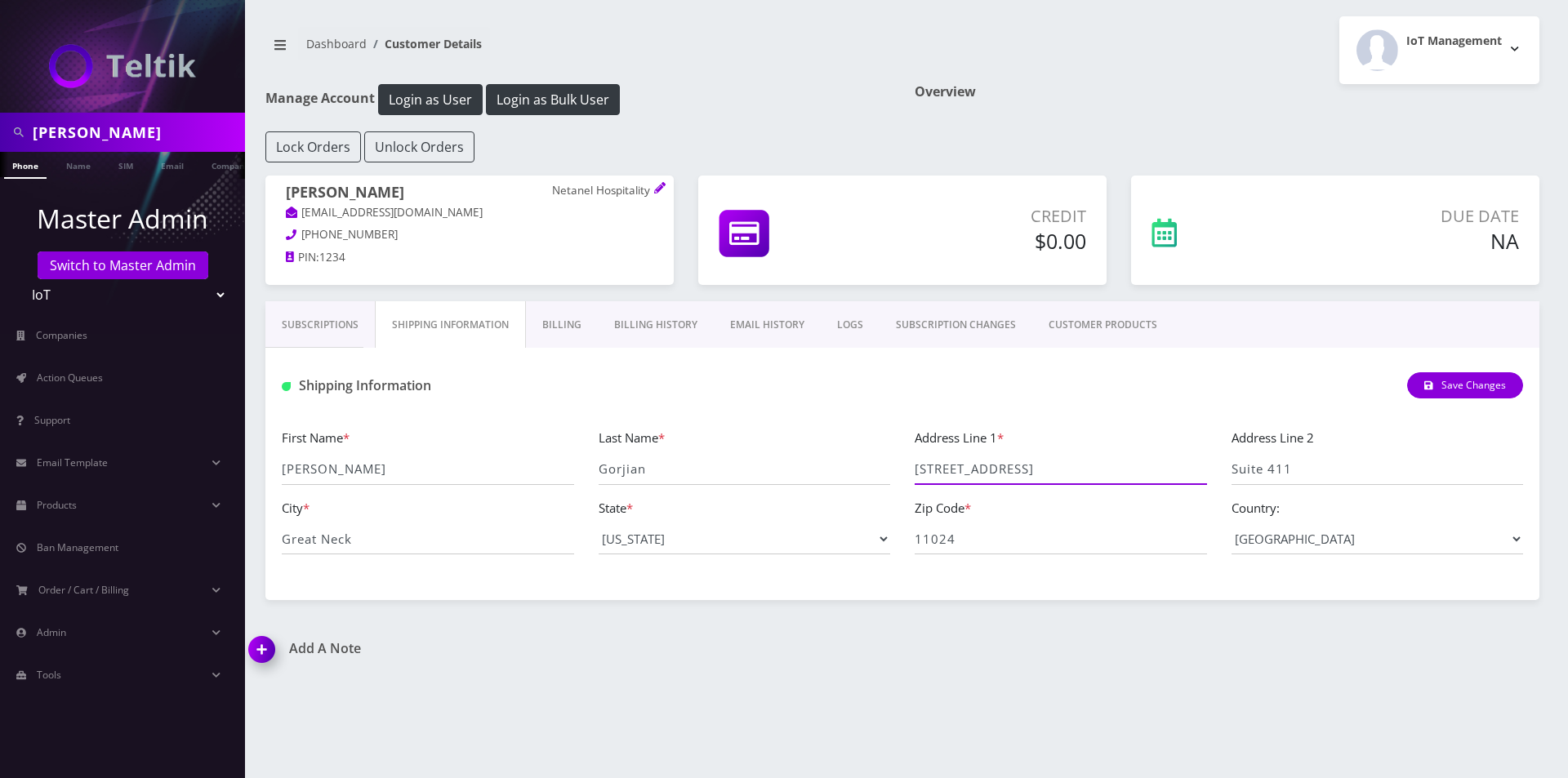
click at [1043, 460] on input "[STREET_ADDRESS]" at bounding box center [1061, 469] width 292 height 31
click at [1345, 486] on div "First Name * [PERSON_NAME] Last Name * [PERSON_NAME] Address Line 1 * [STREET_A…" at bounding box center [902, 497] width 1266 height 139
click at [1323, 467] on input "Suite 411" at bounding box center [1377, 469] width 292 height 31
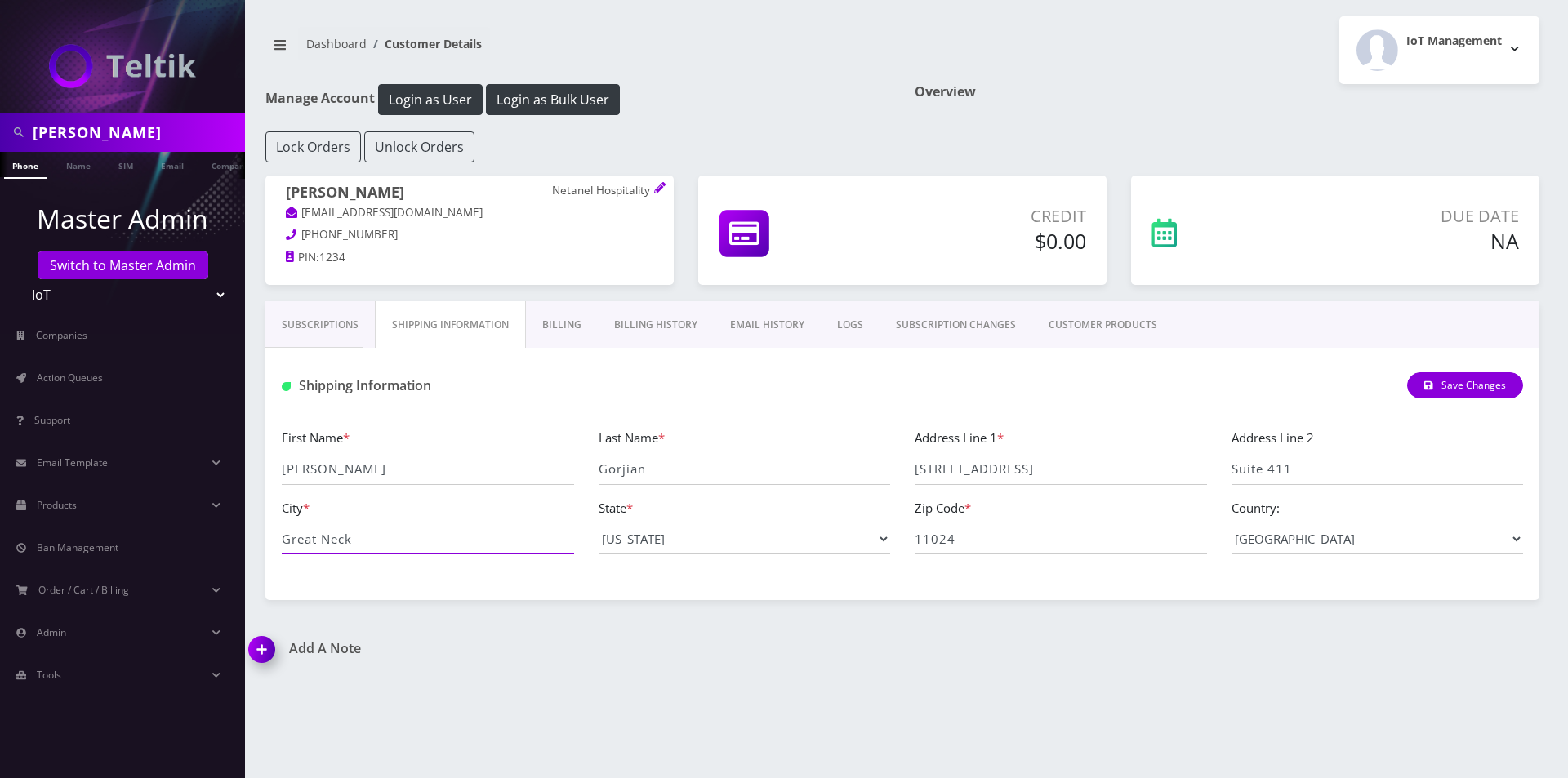
click at [514, 547] on input "Great Neck" at bounding box center [428, 539] width 292 height 31
